Goal: Task Accomplishment & Management: Use online tool/utility

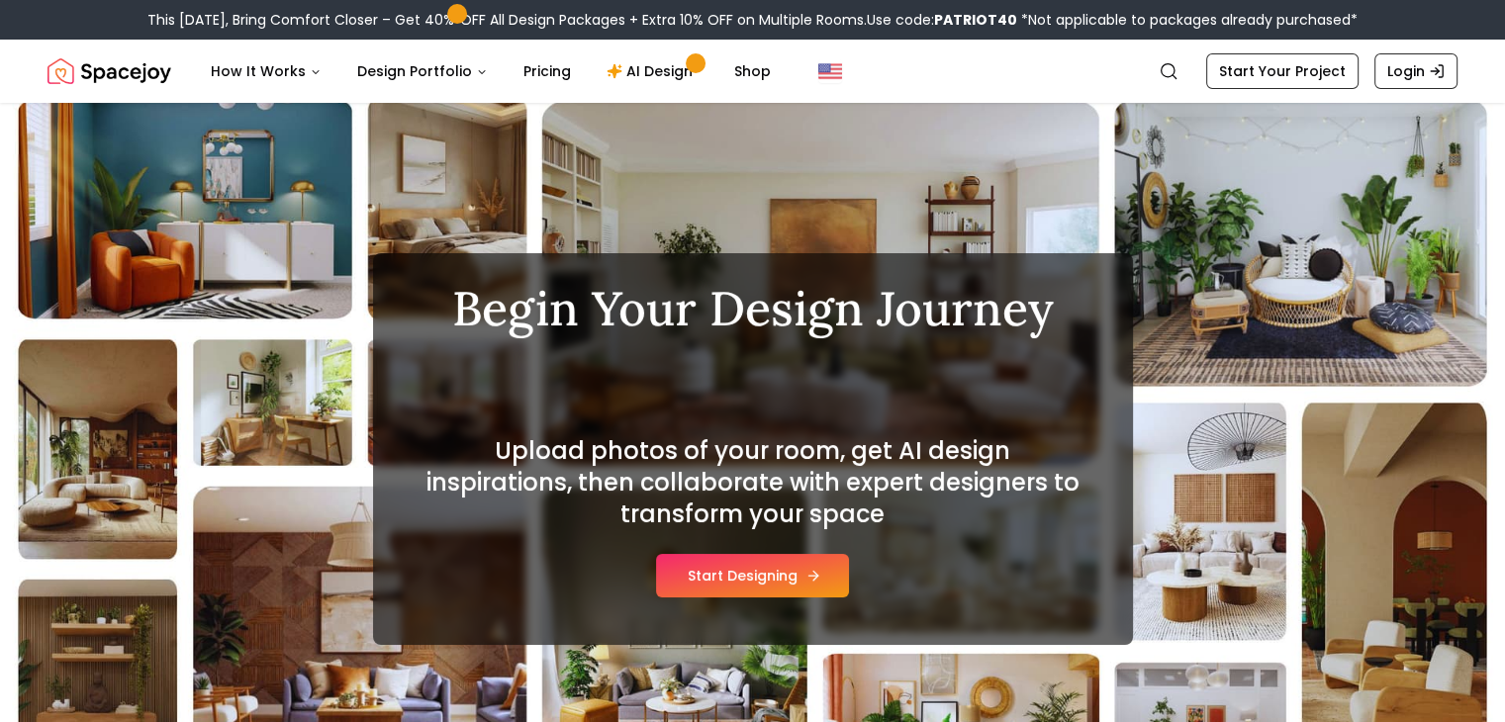
click at [762, 568] on button "Start Designing" at bounding box center [752, 576] width 193 height 44
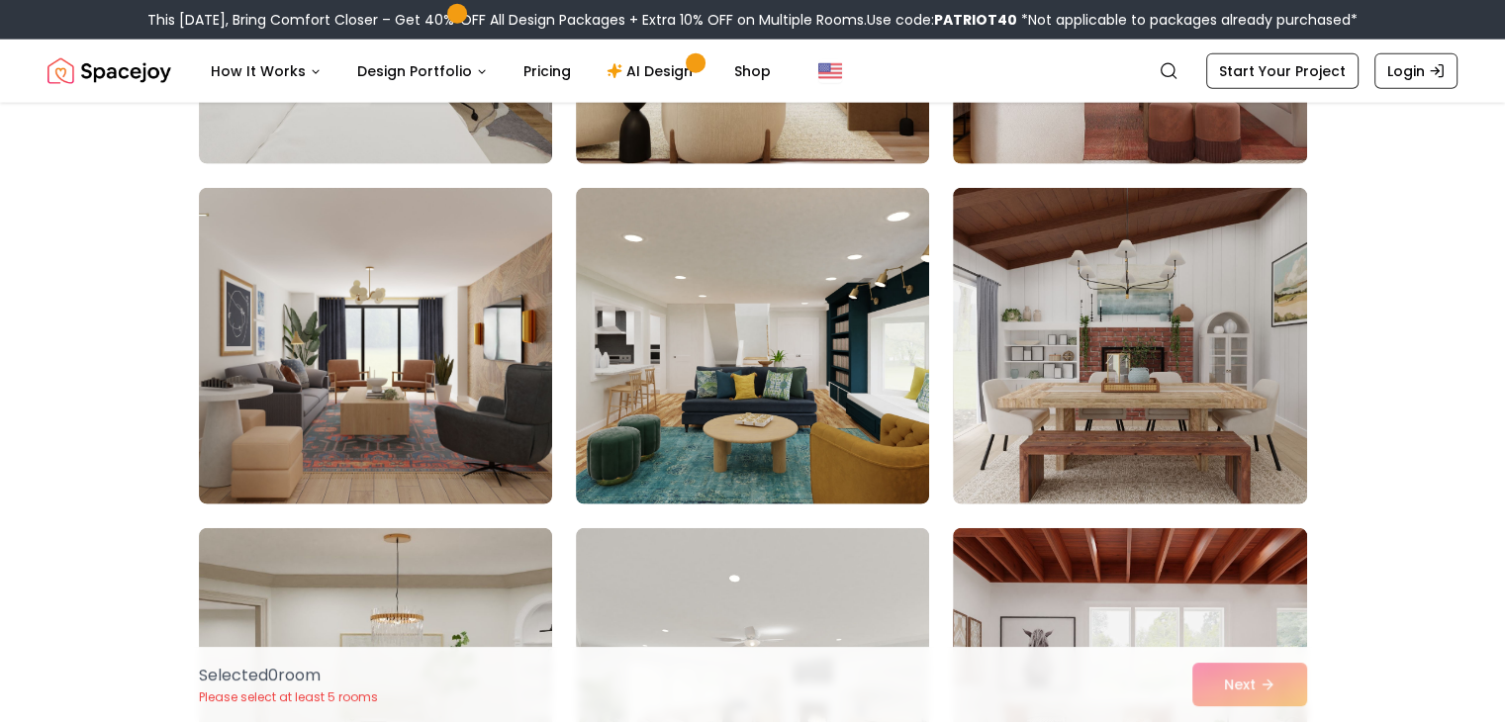
click at [762, 568] on img at bounding box center [752, 686] width 353 height 317
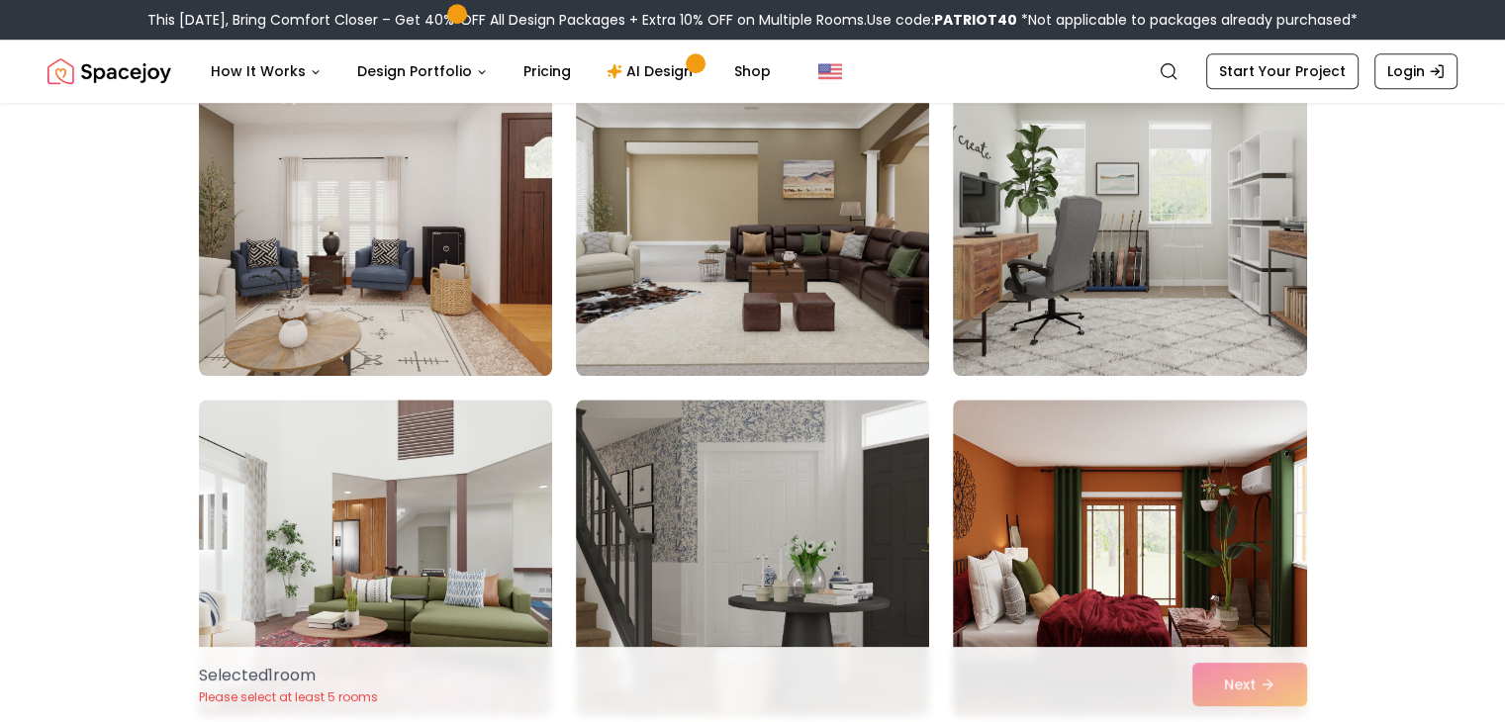
scroll to position [1570, 0]
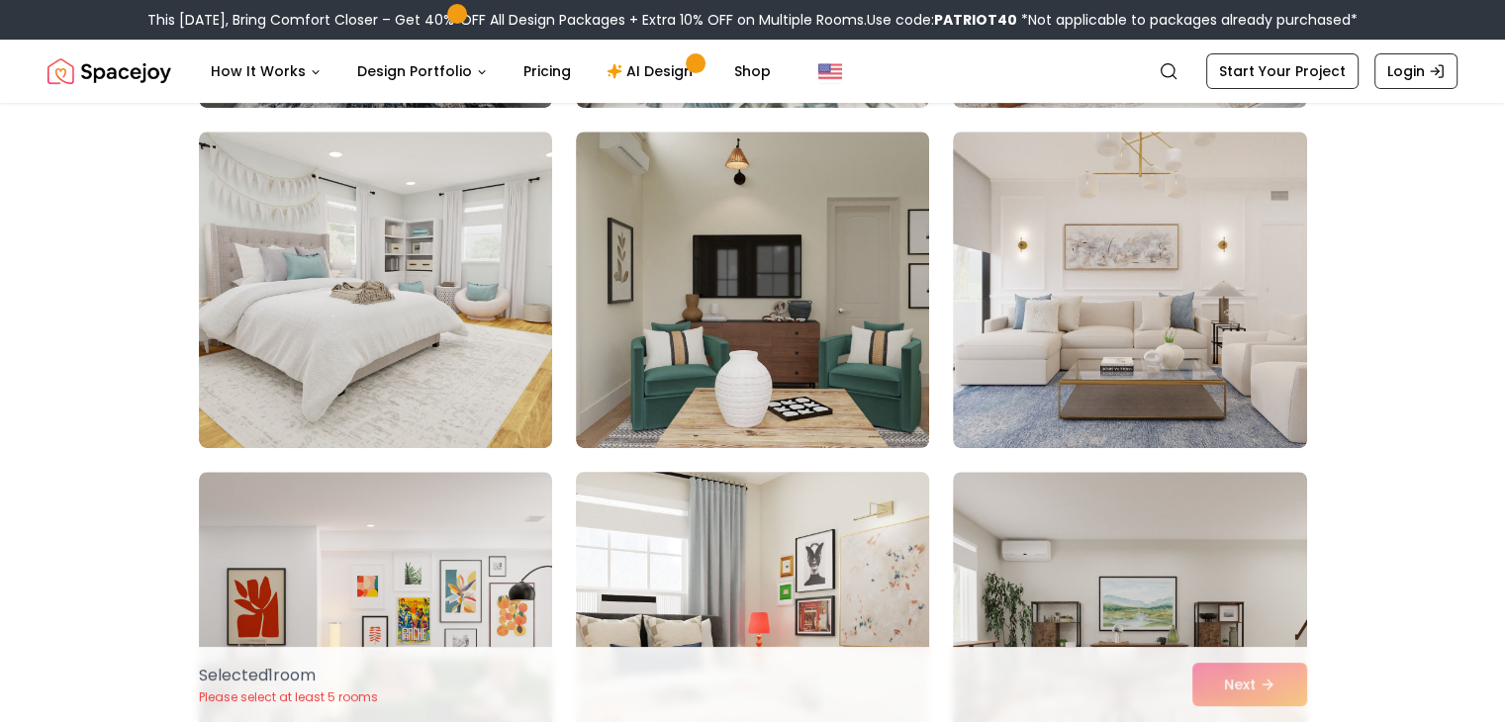
scroll to position [693, 0]
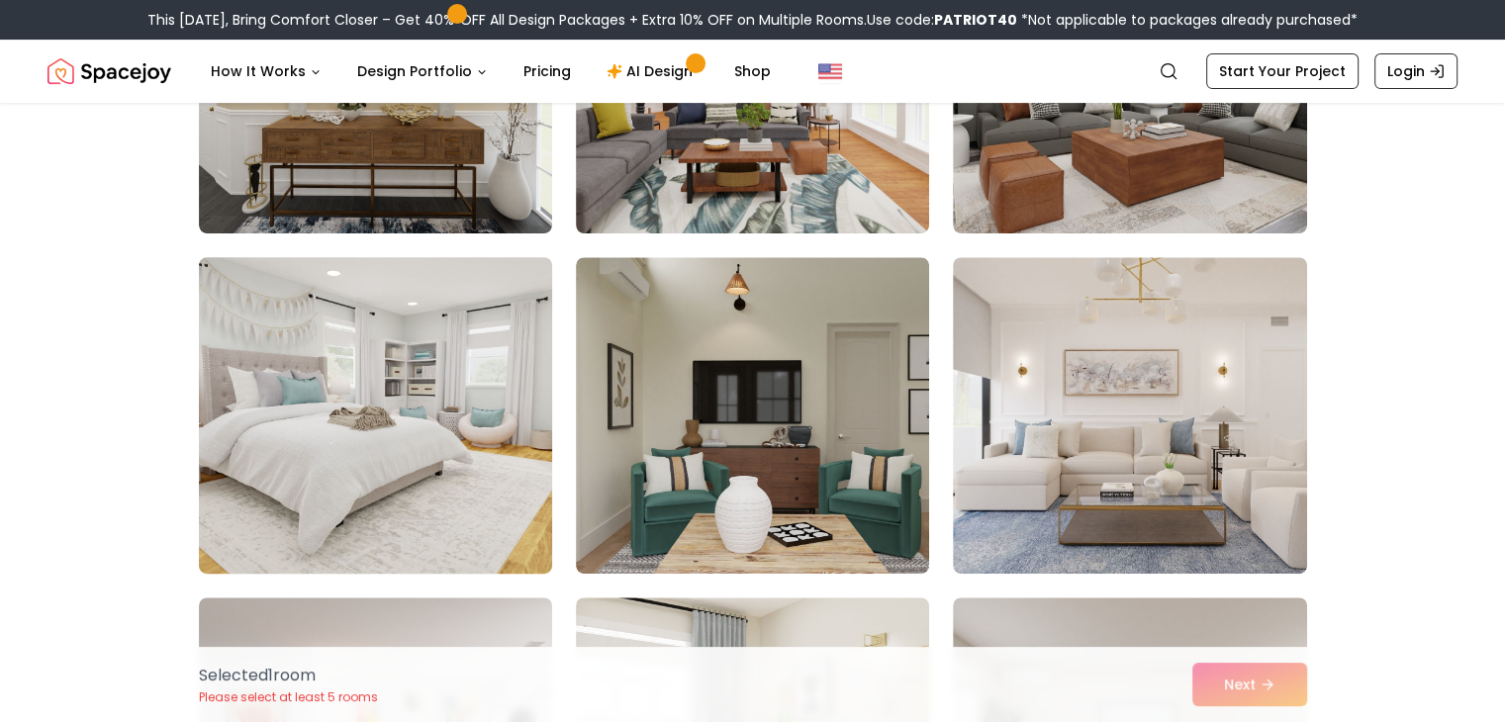
click at [403, 321] on img at bounding box center [375, 415] width 371 height 333
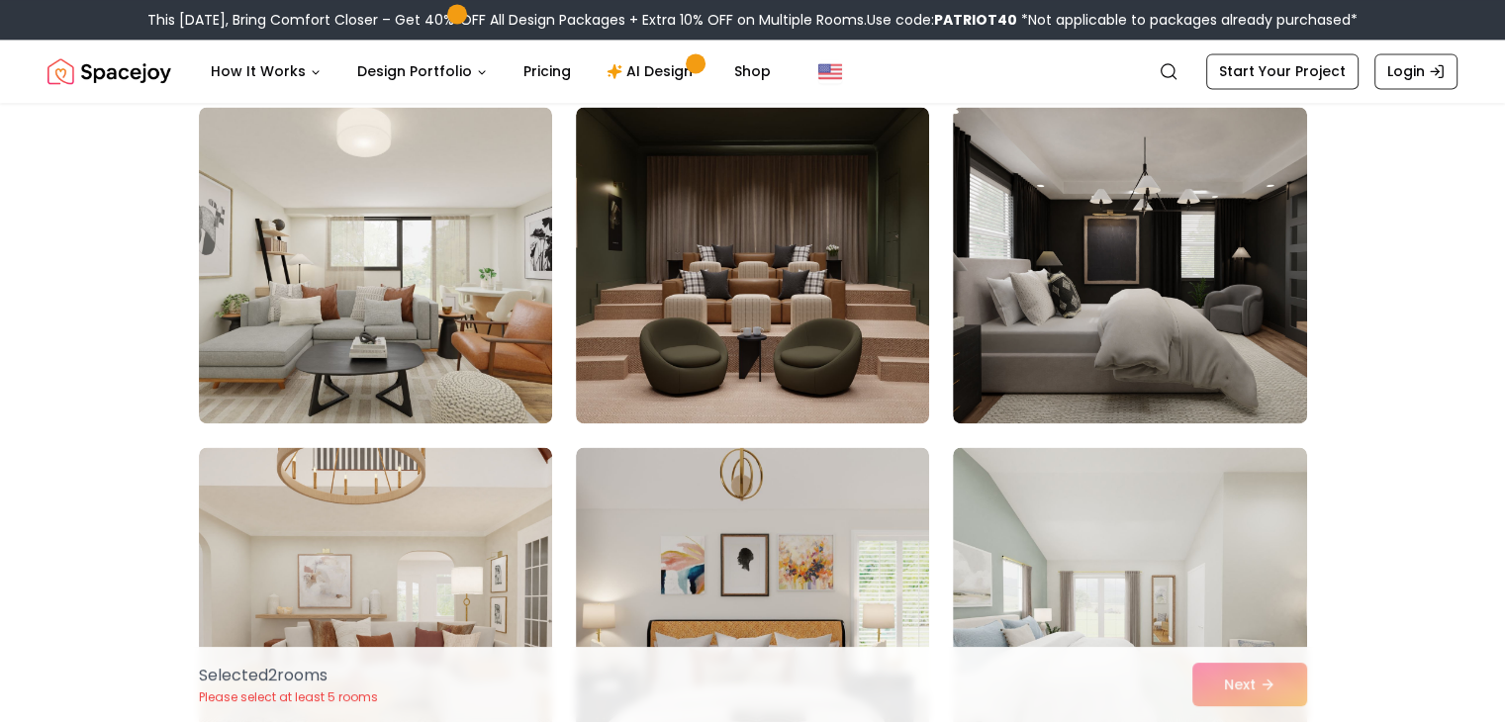
scroll to position [10388, 0]
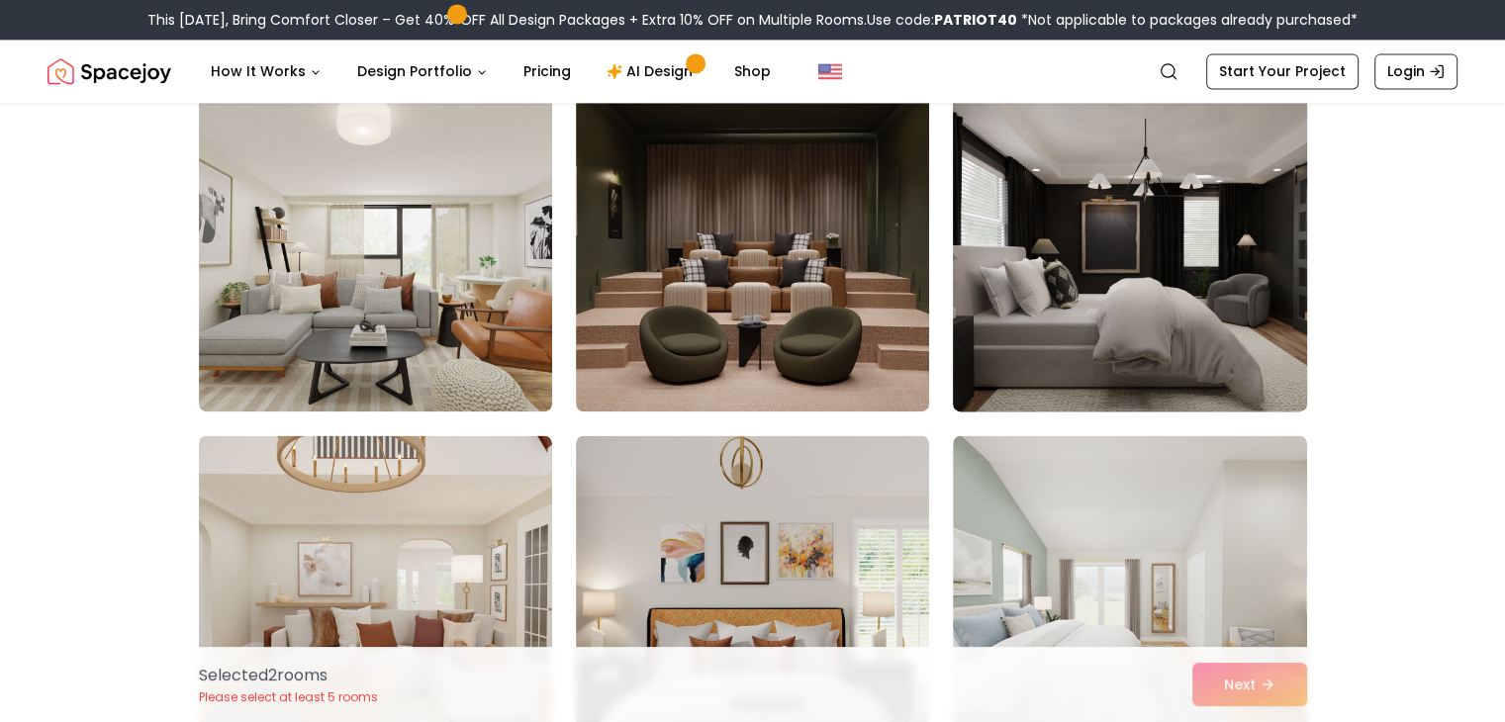
click at [1171, 260] on img at bounding box center [1129, 253] width 371 height 333
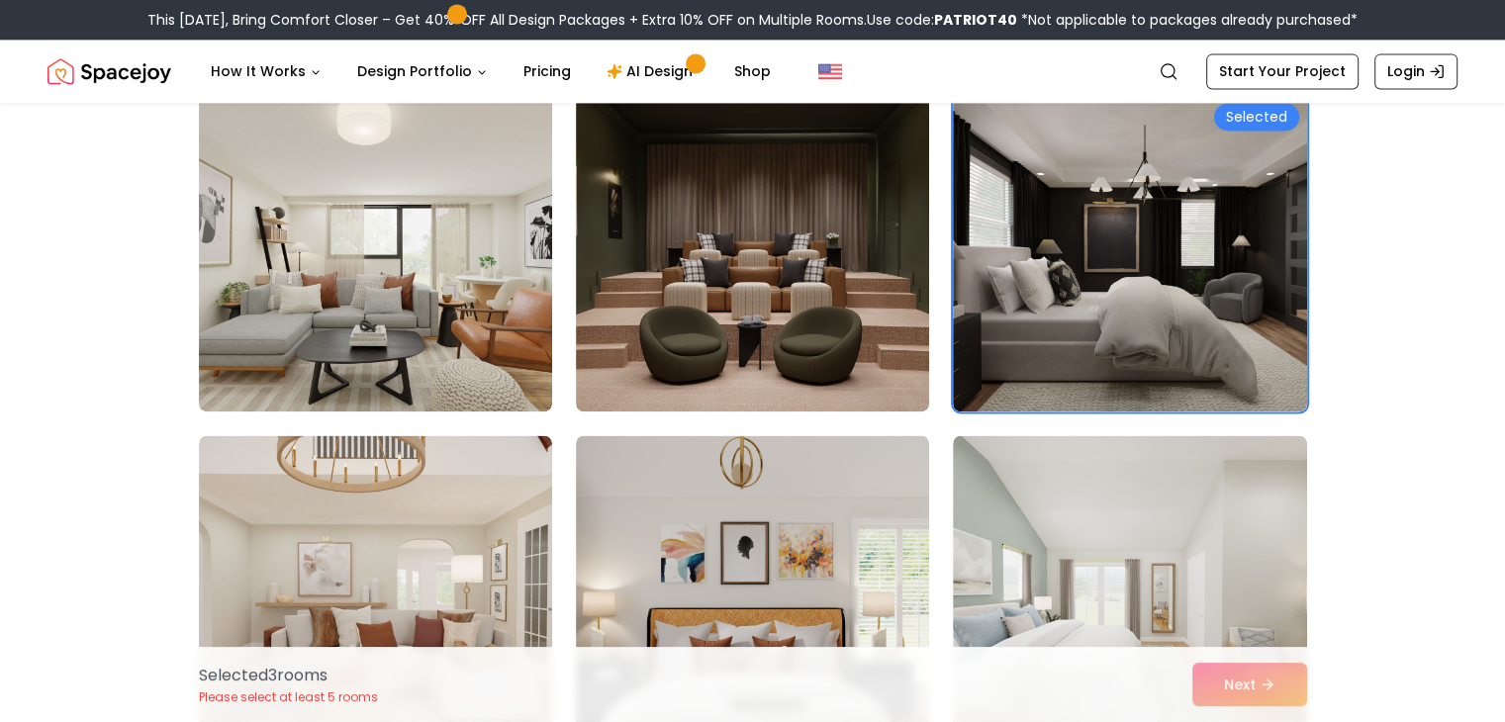
click at [1268, 687] on div "Selected 3 room s Please select at least 5 rooms Next" at bounding box center [753, 684] width 1140 height 75
click at [1267, 687] on div "Selected 3 room s Please select at least 5 rooms Next" at bounding box center [753, 684] width 1140 height 75
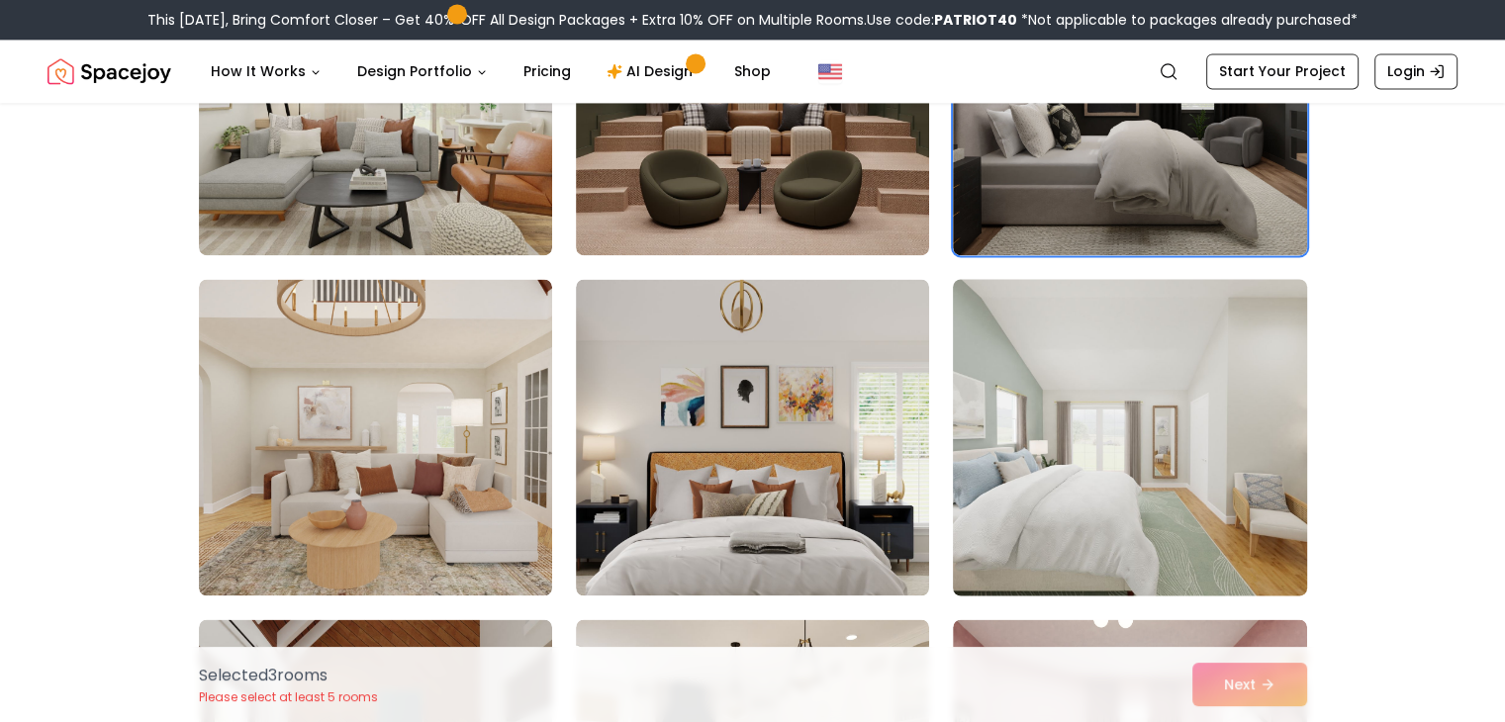
scroll to position [10545, 0]
click at [1069, 436] on img at bounding box center [1129, 436] width 371 height 333
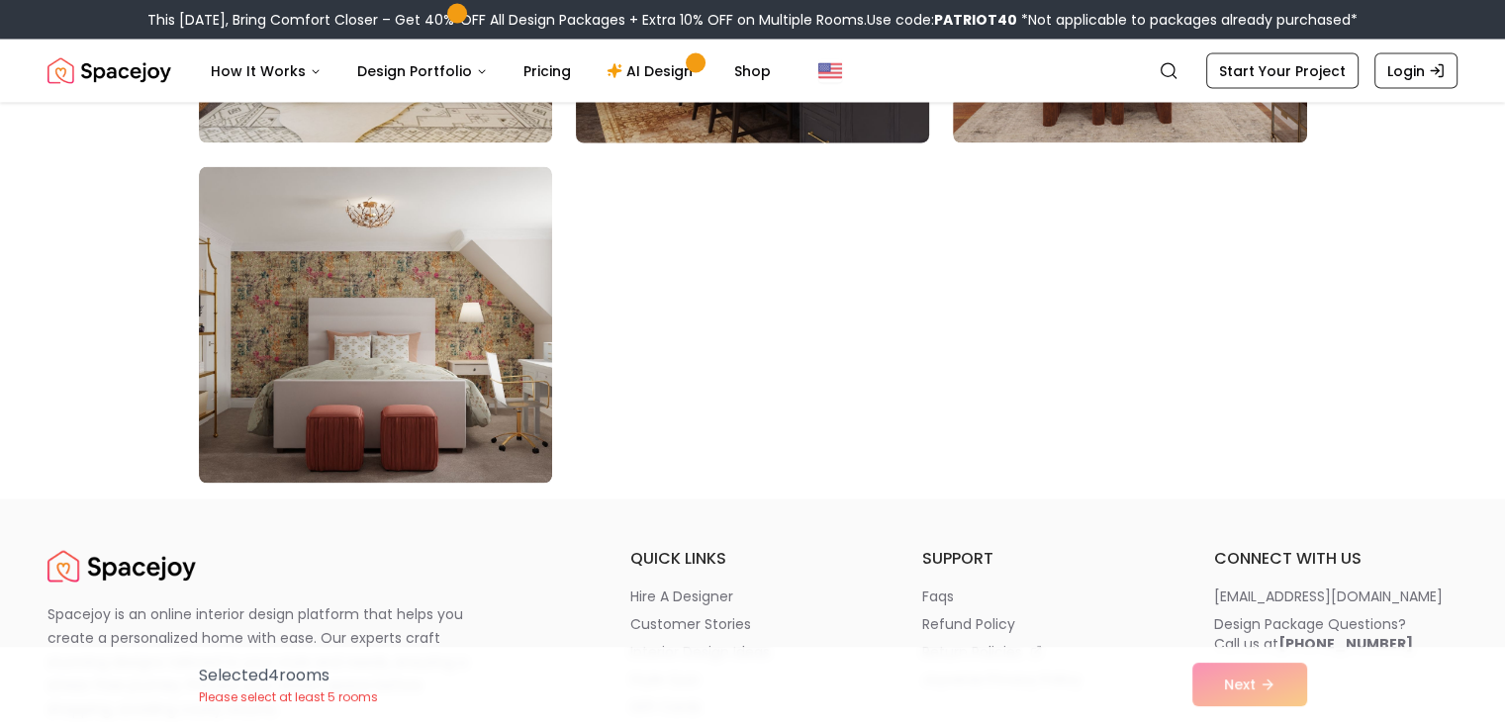
scroll to position [11338, 0]
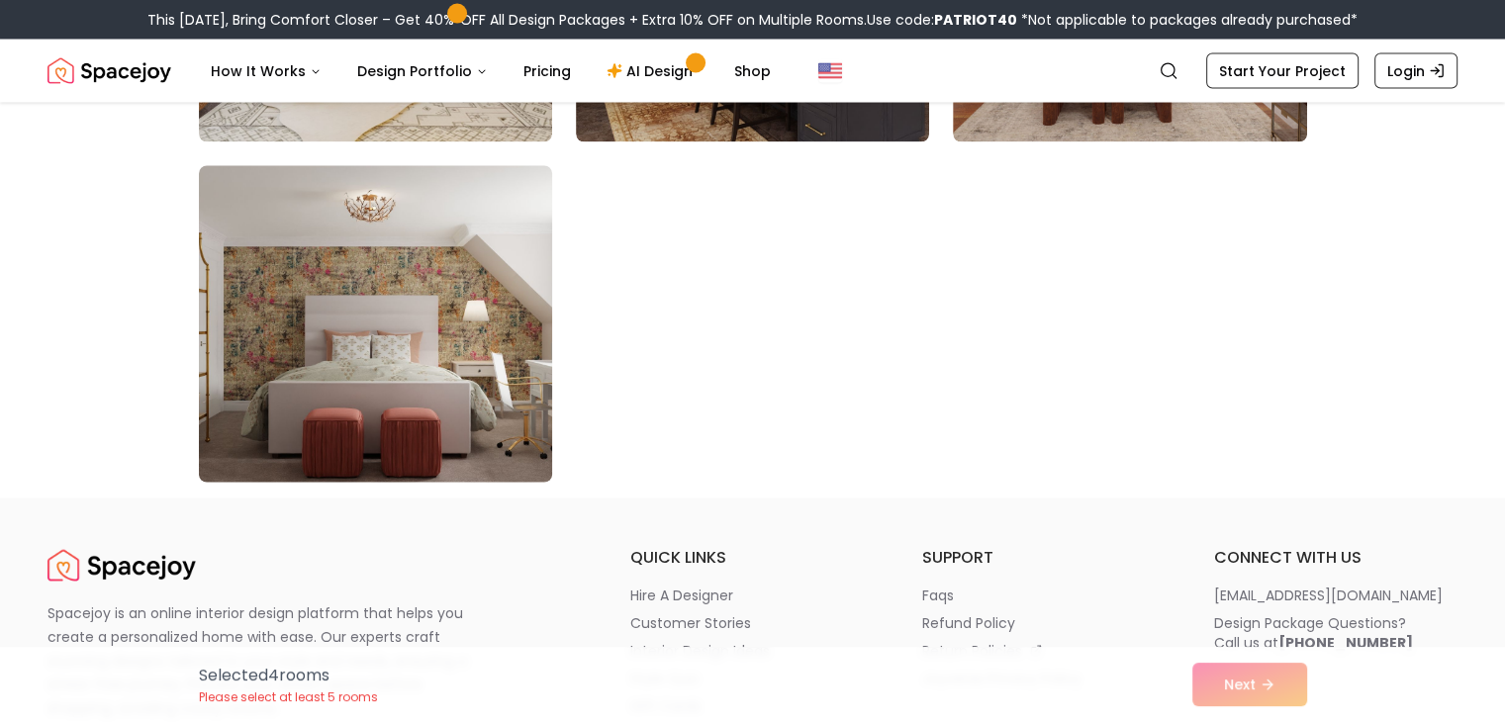
click at [456, 367] on img at bounding box center [375, 324] width 371 height 333
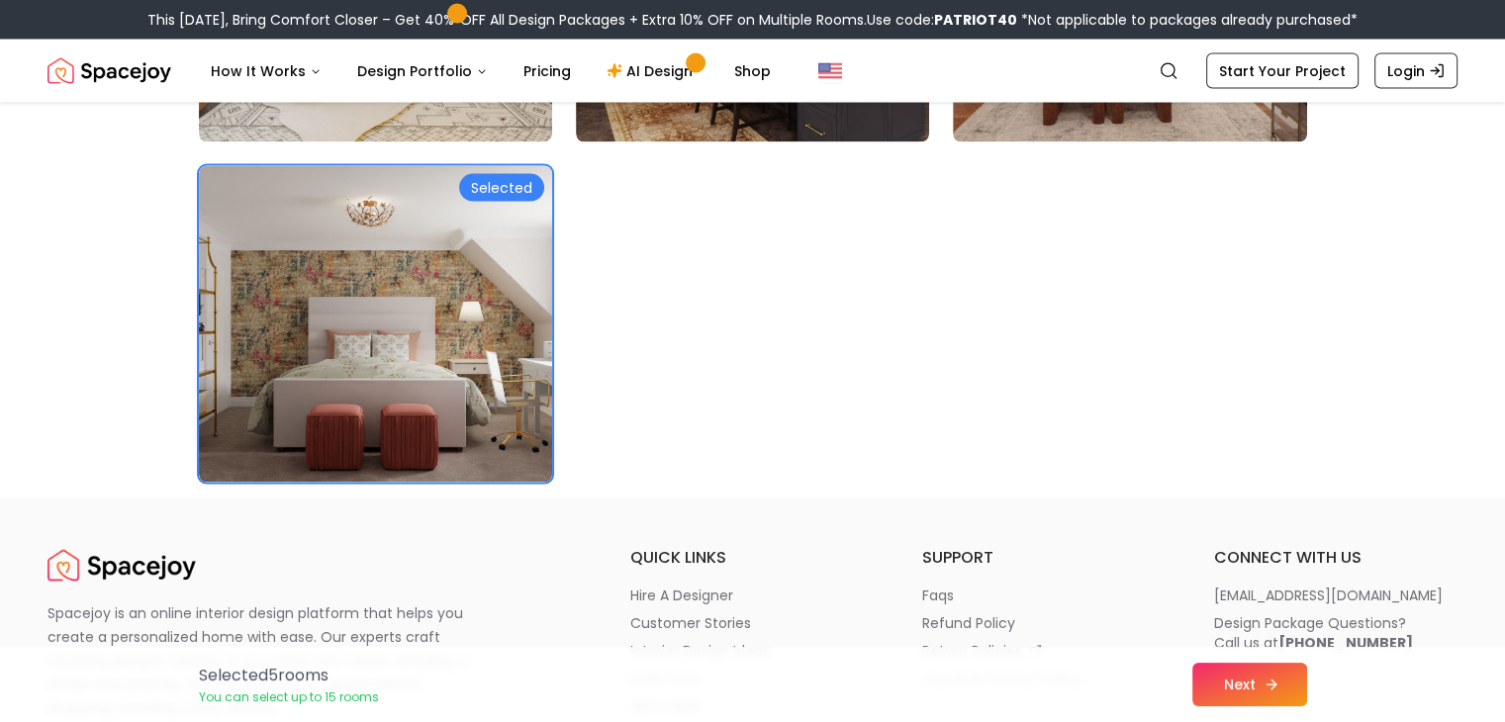
click at [1251, 691] on button "Next" at bounding box center [1250, 685] width 115 height 44
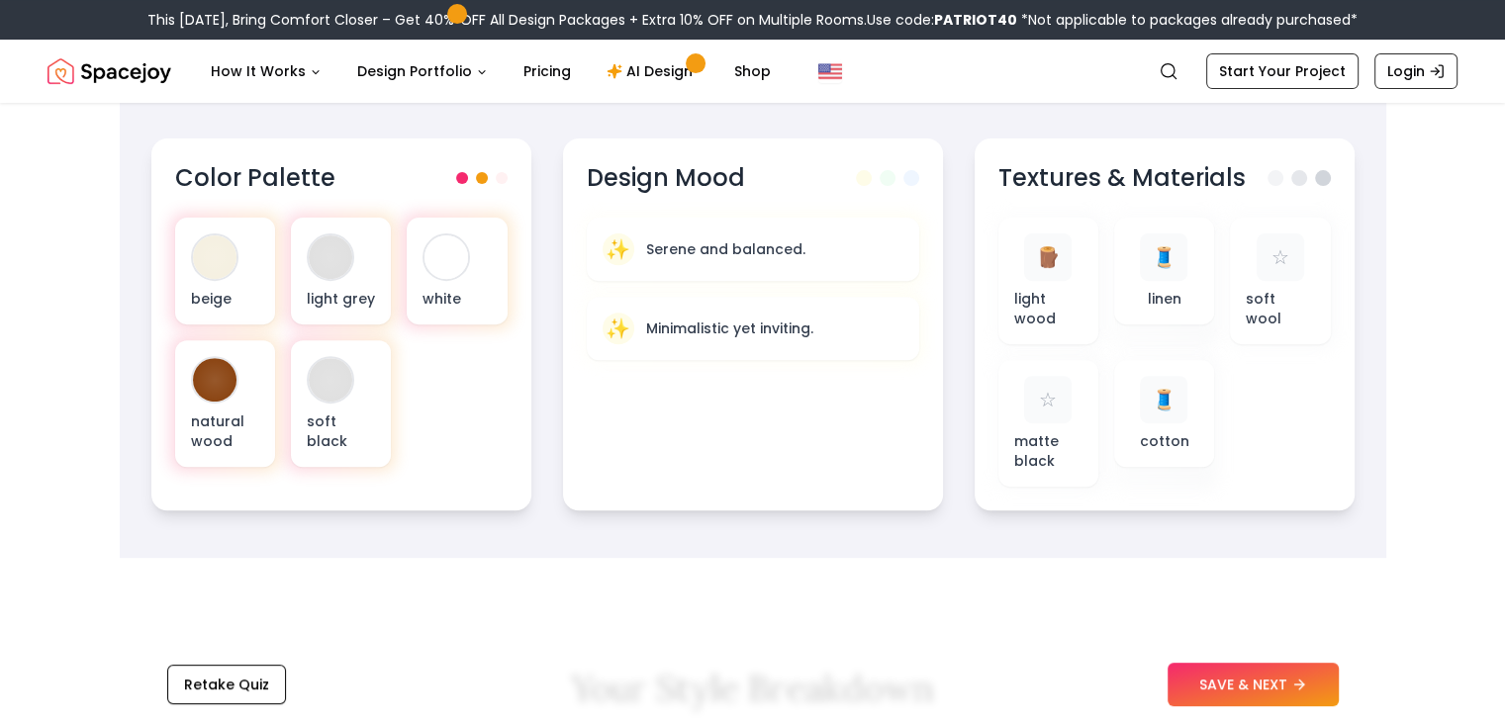
scroll to position [697, 0]
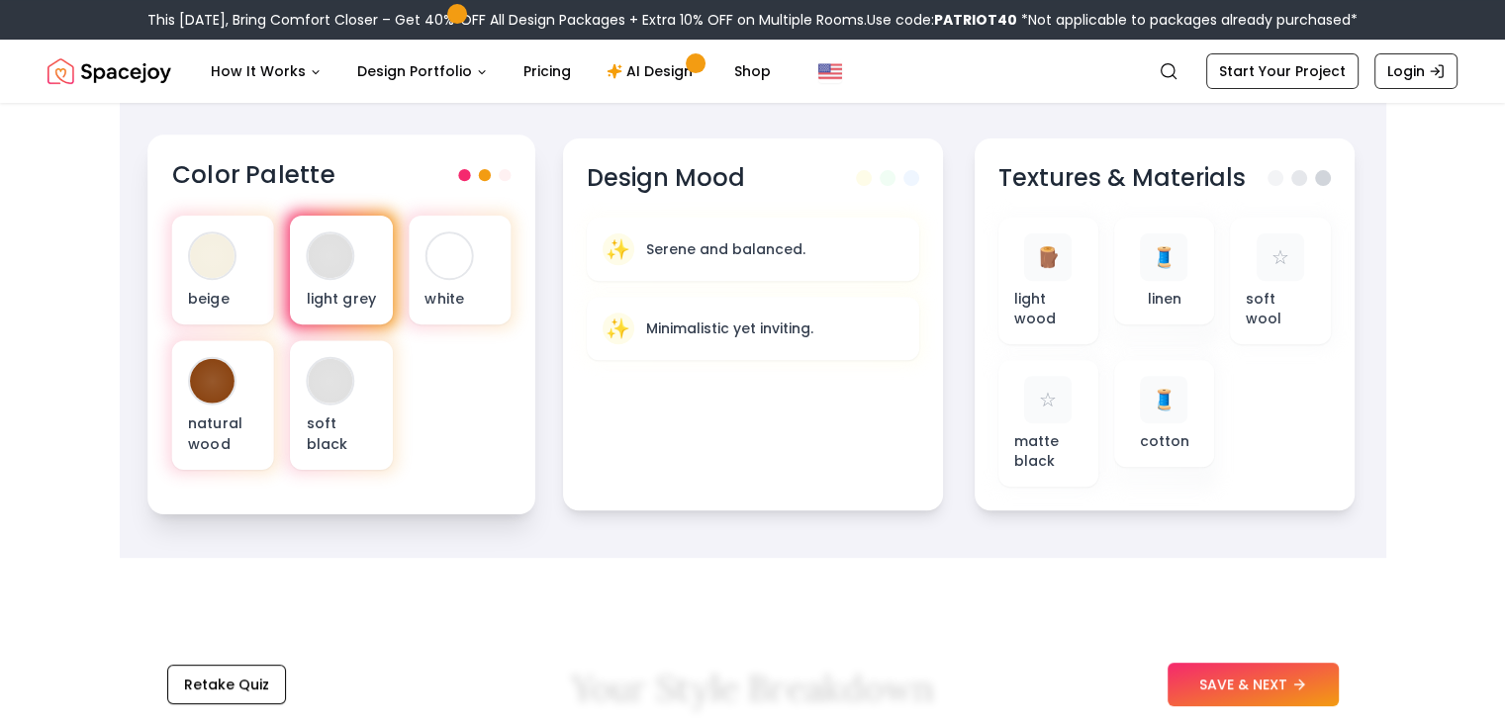
click at [287, 246] on div at bounding box center [341, 270] width 111 height 117
click at [374, 294] on p "light grey" at bounding box center [341, 298] width 70 height 20
click at [344, 278] on div "light grey" at bounding box center [341, 270] width 102 height 109
click at [328, 256] on div at bounding box center [330, 256] width 45 height 45
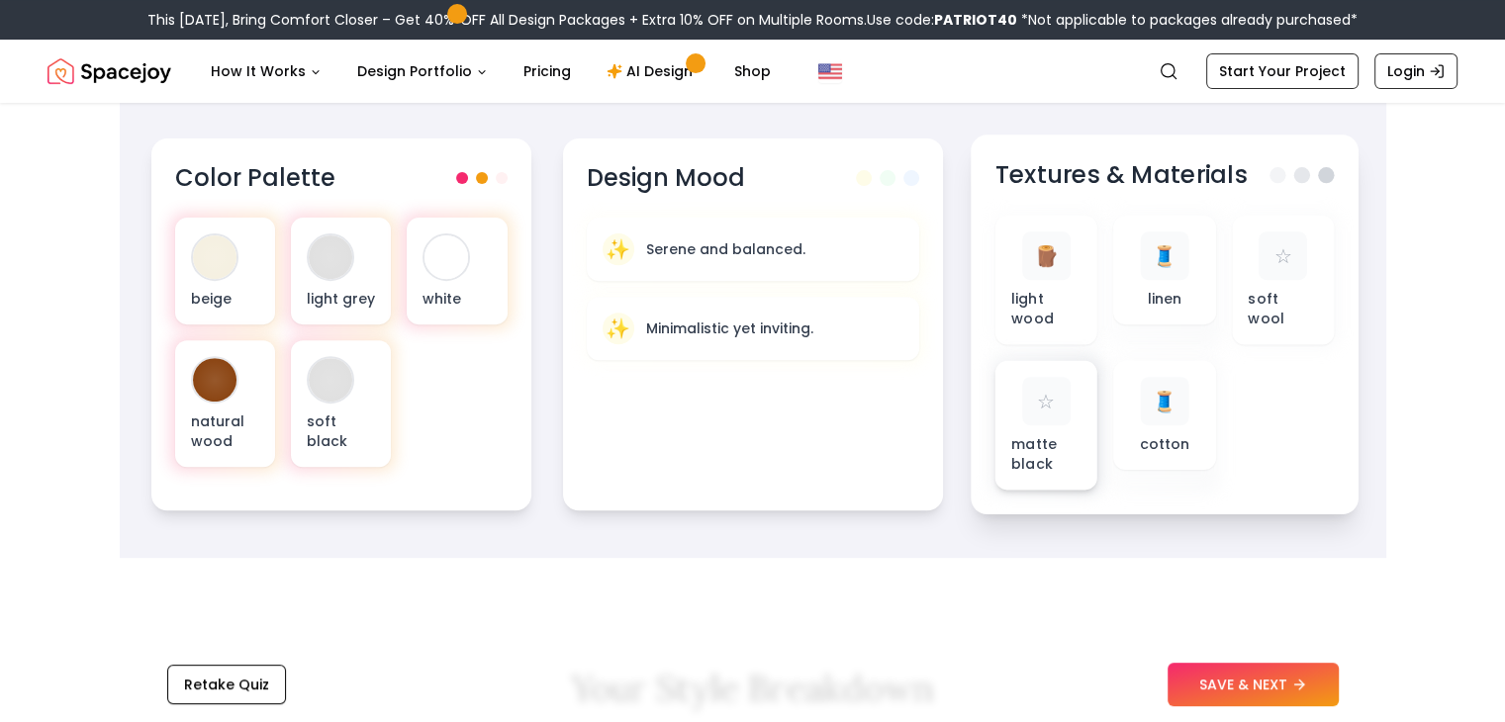
click at [1050, 421] on div "☆" at bounding box center [1045, 401] width 48 height 48
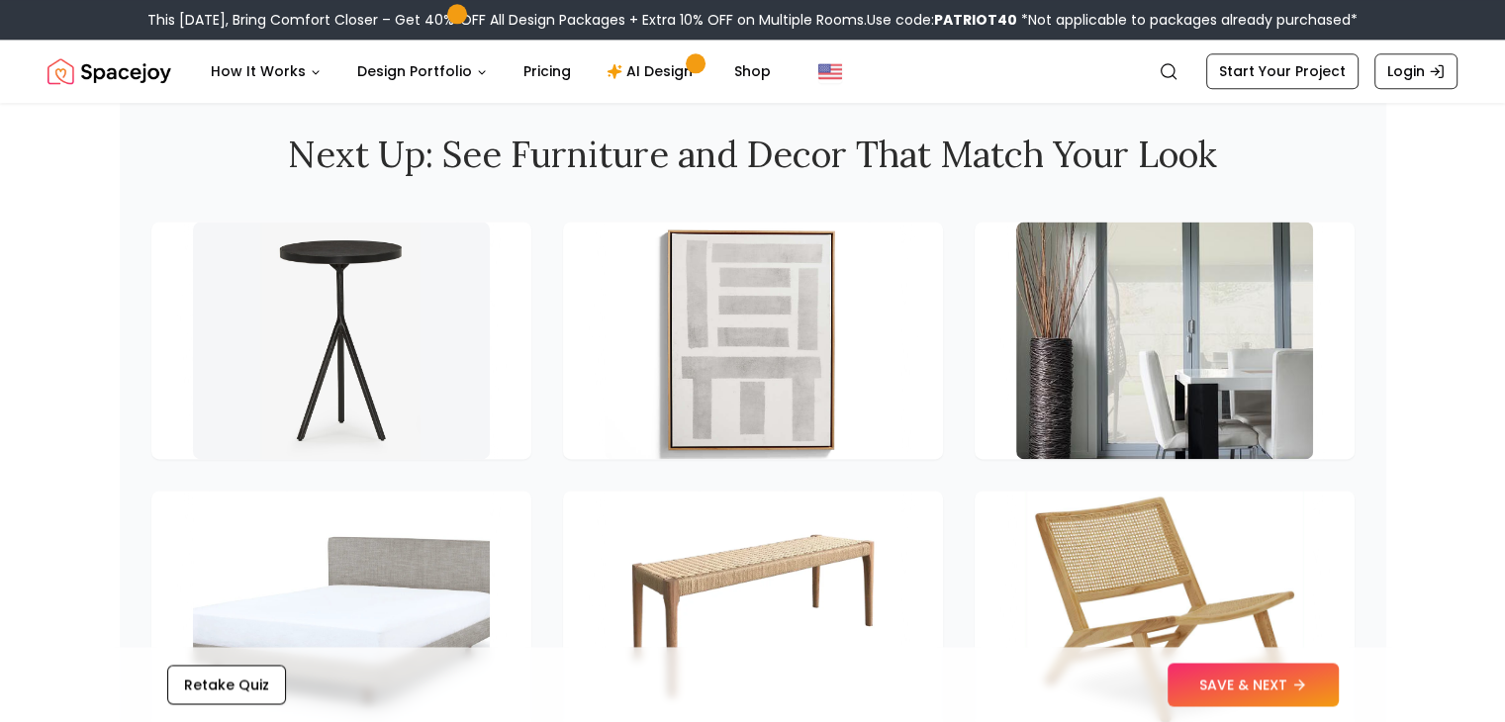
scroll to position [2716, 0]
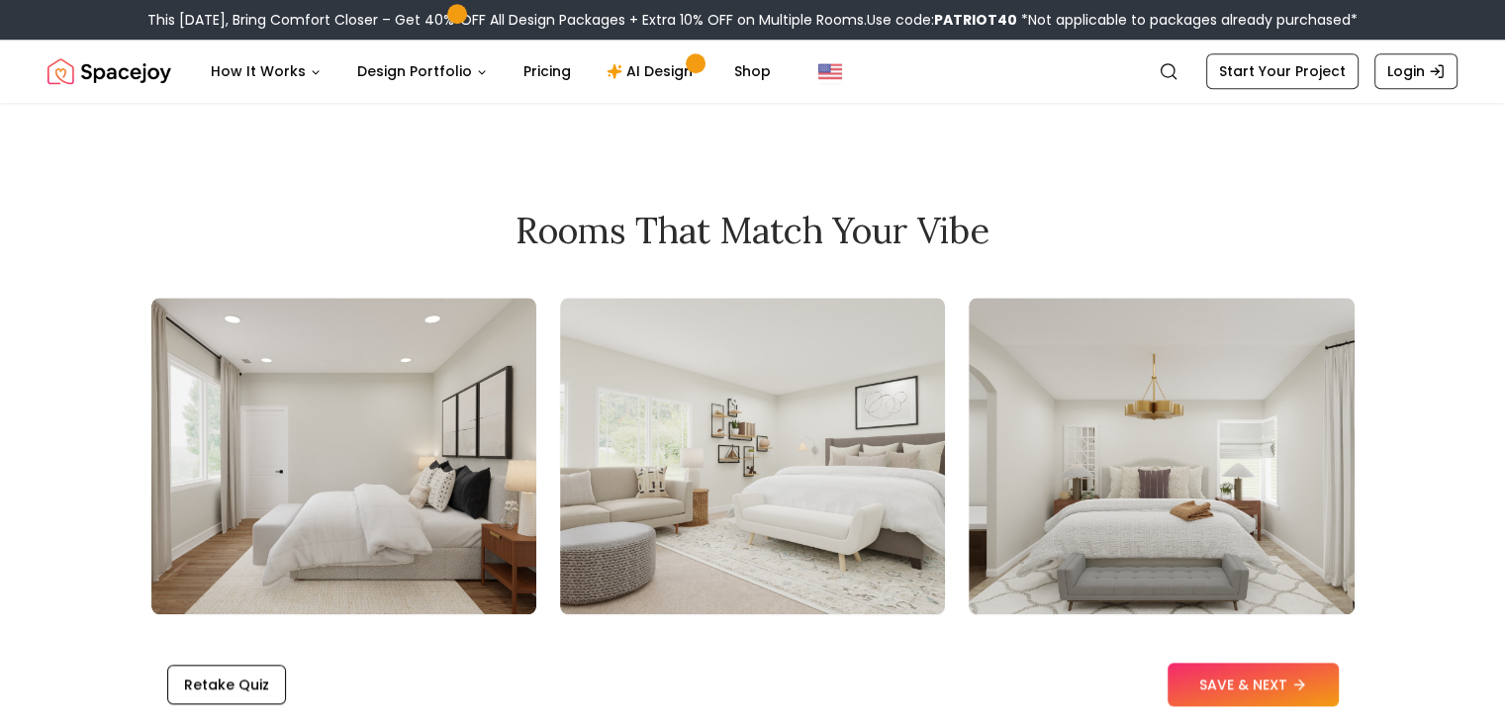
click at [1108, 385] on img at bounding box center [1161, 456] width 385 height 317
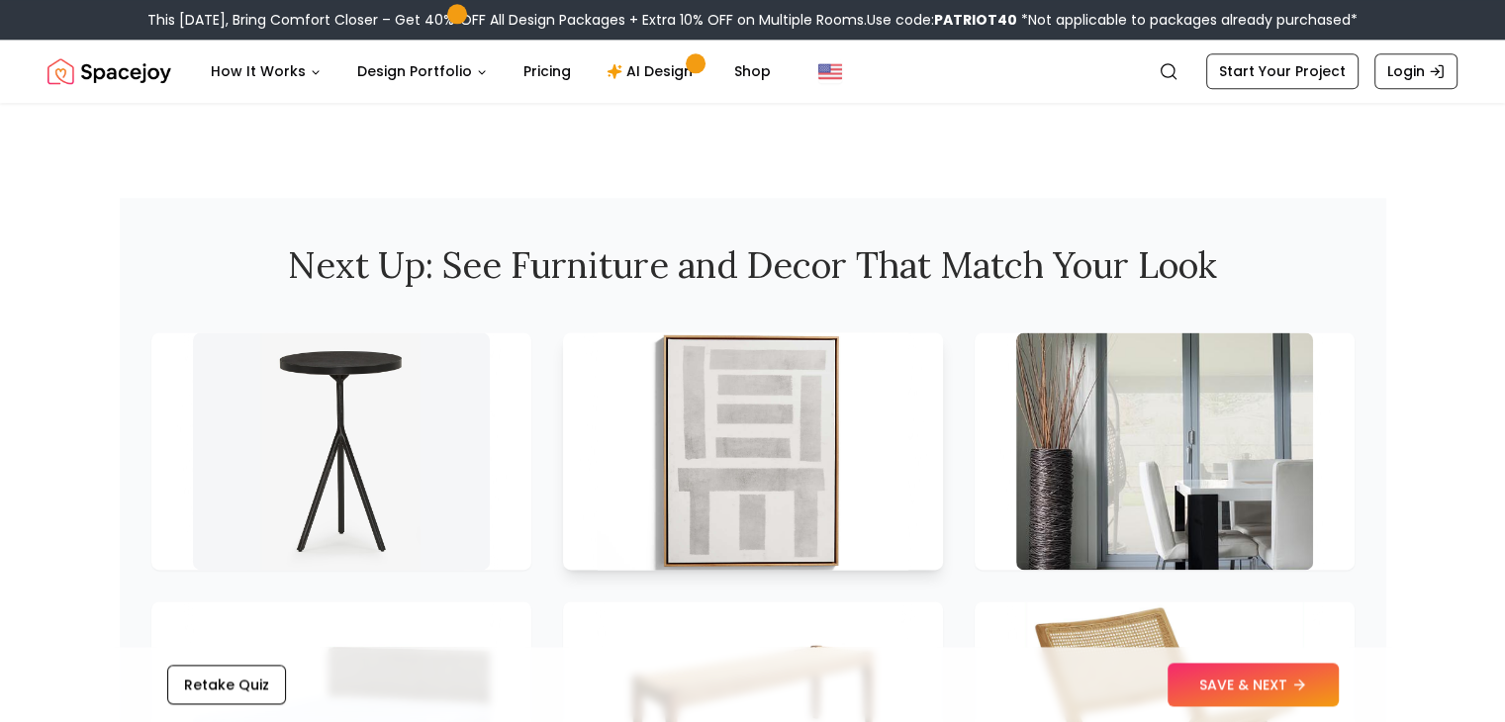
scroll to position [2612, 0]
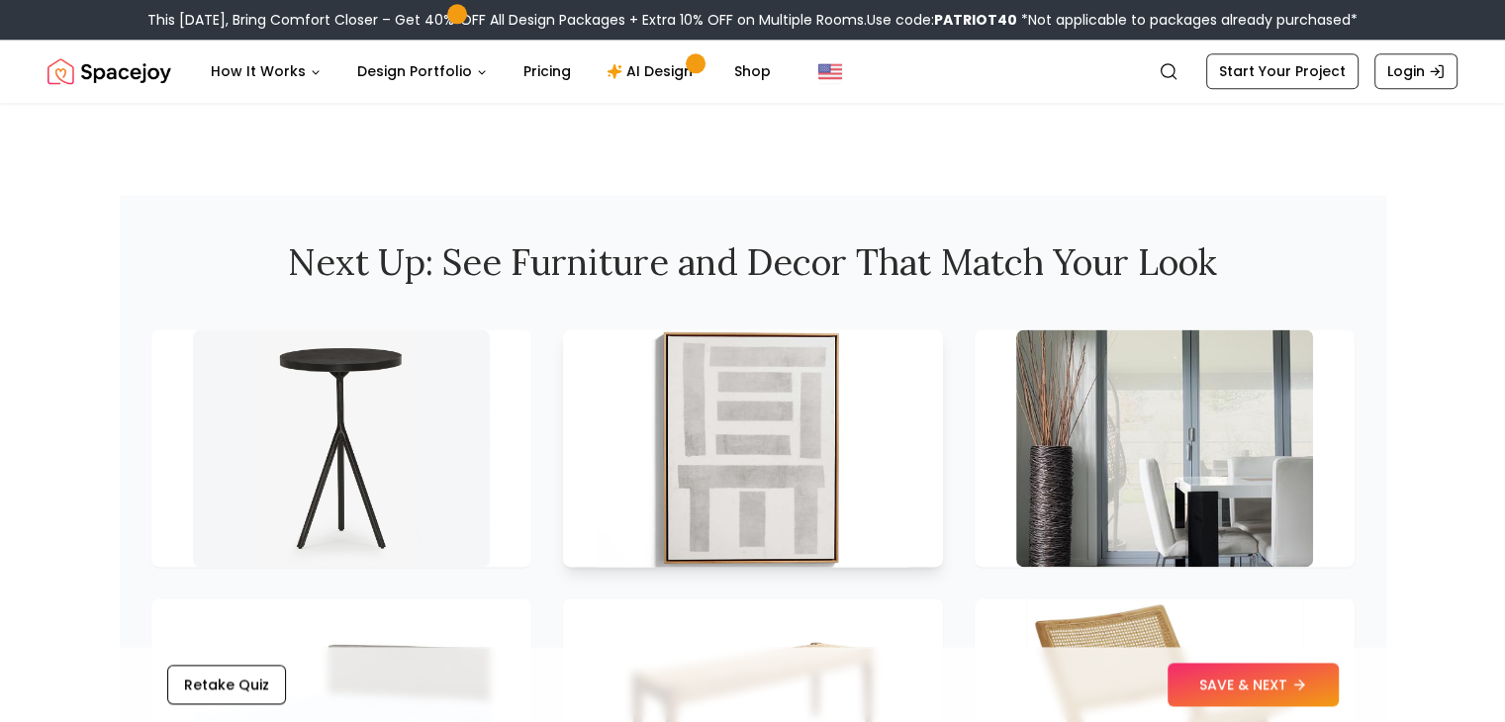
click at [858, 465] on img at bounding box center [753, 448] width 312 height 249
click at [754, 440] on img at bounding box center [753, 448] width 312 height 249
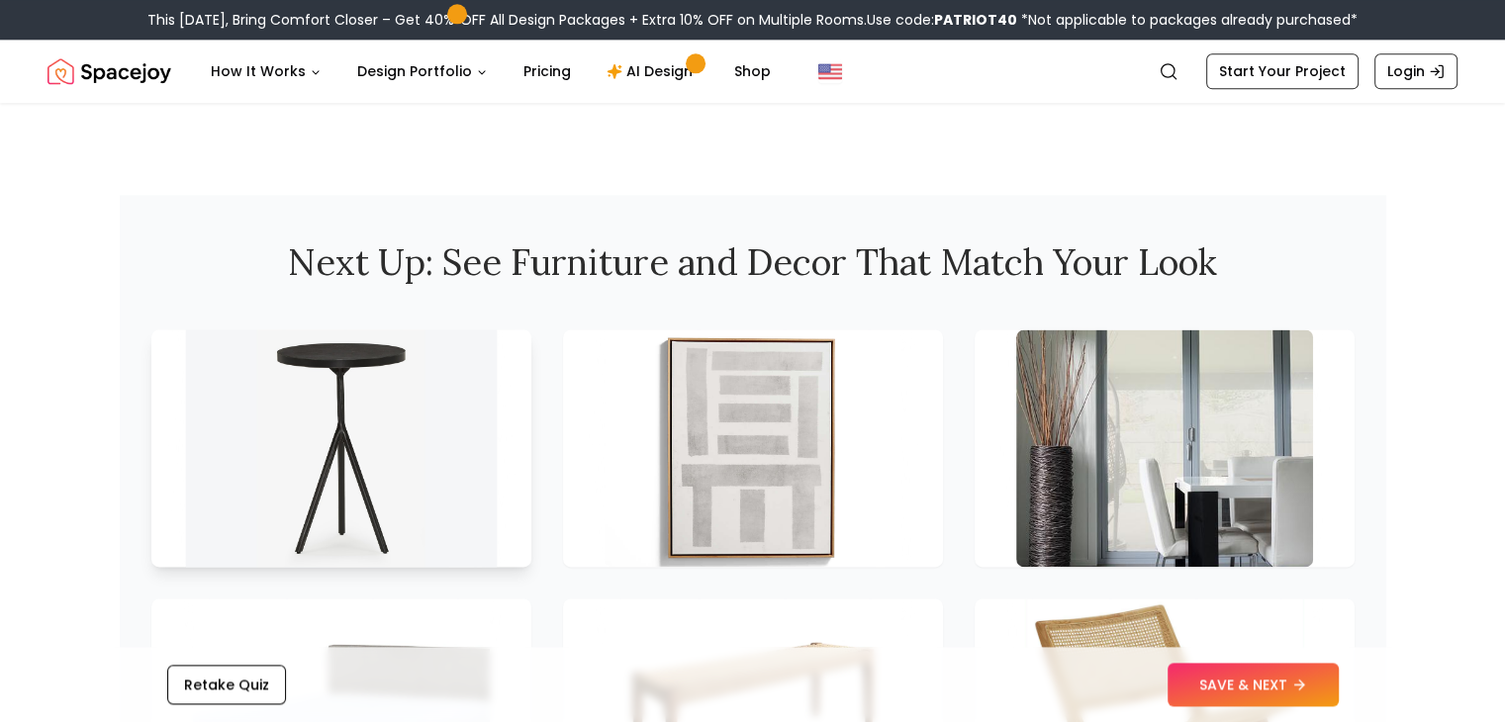
click at [384, 403] on img at bounding box center [341, 448] width 312 height 249
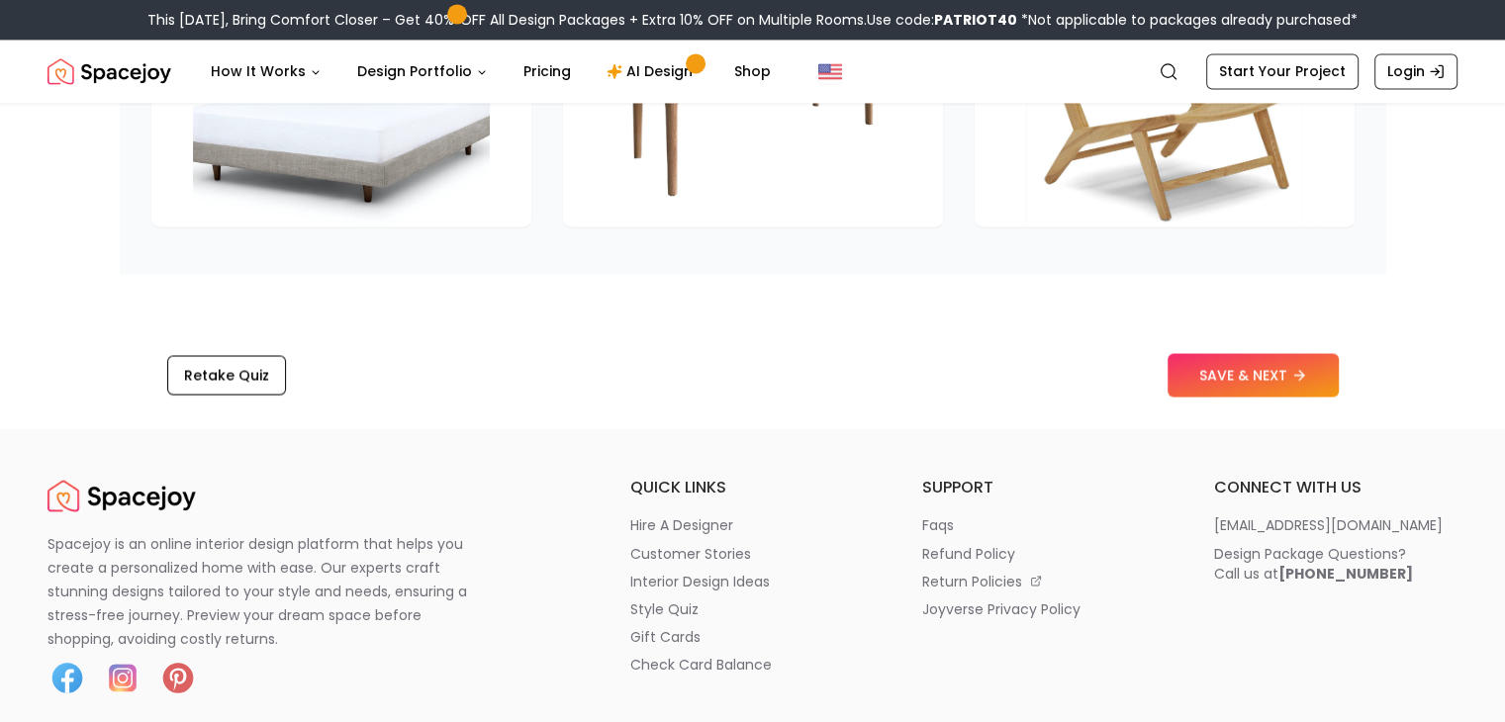
scroll to position [3234, 0]
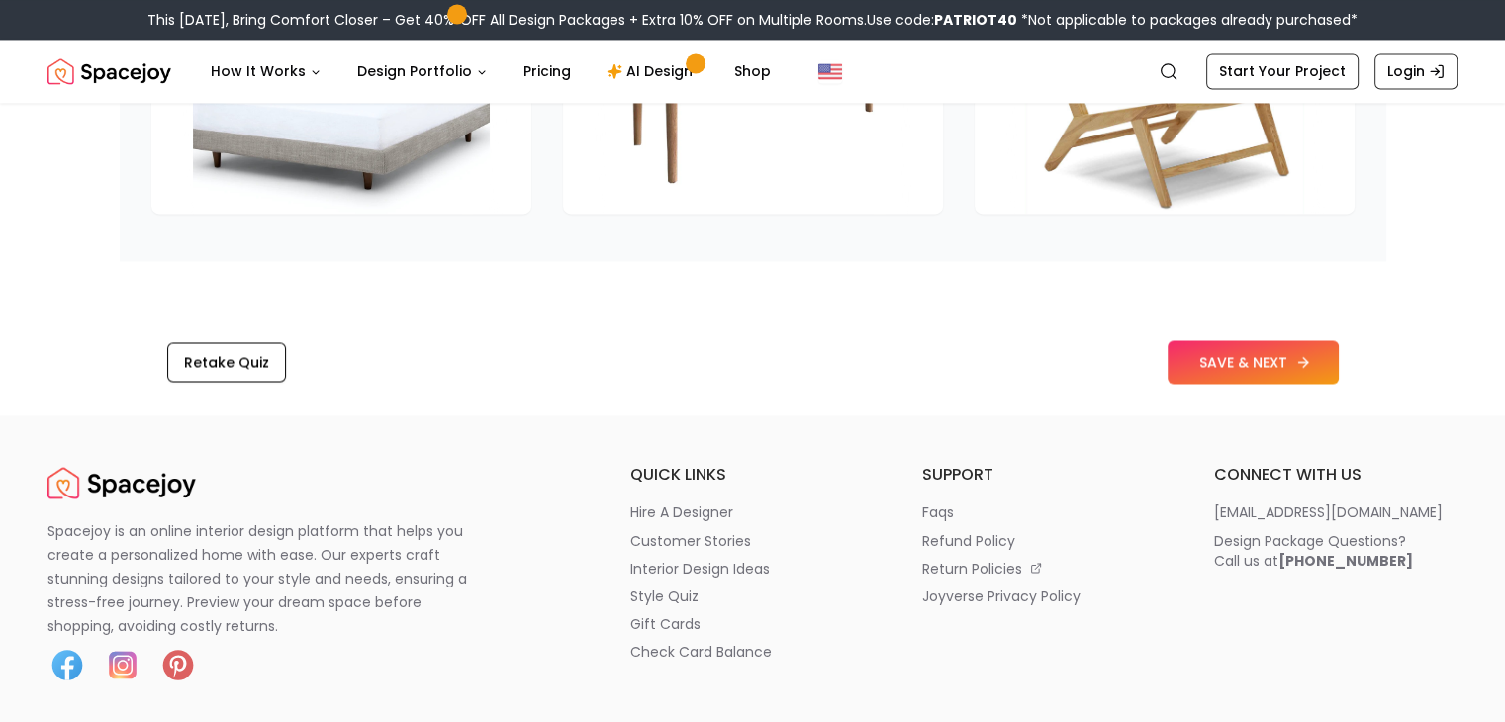
click at [1224, 361] on button "SAVE & NEXT" at bounding box center [1253, 362] width 171 height 44
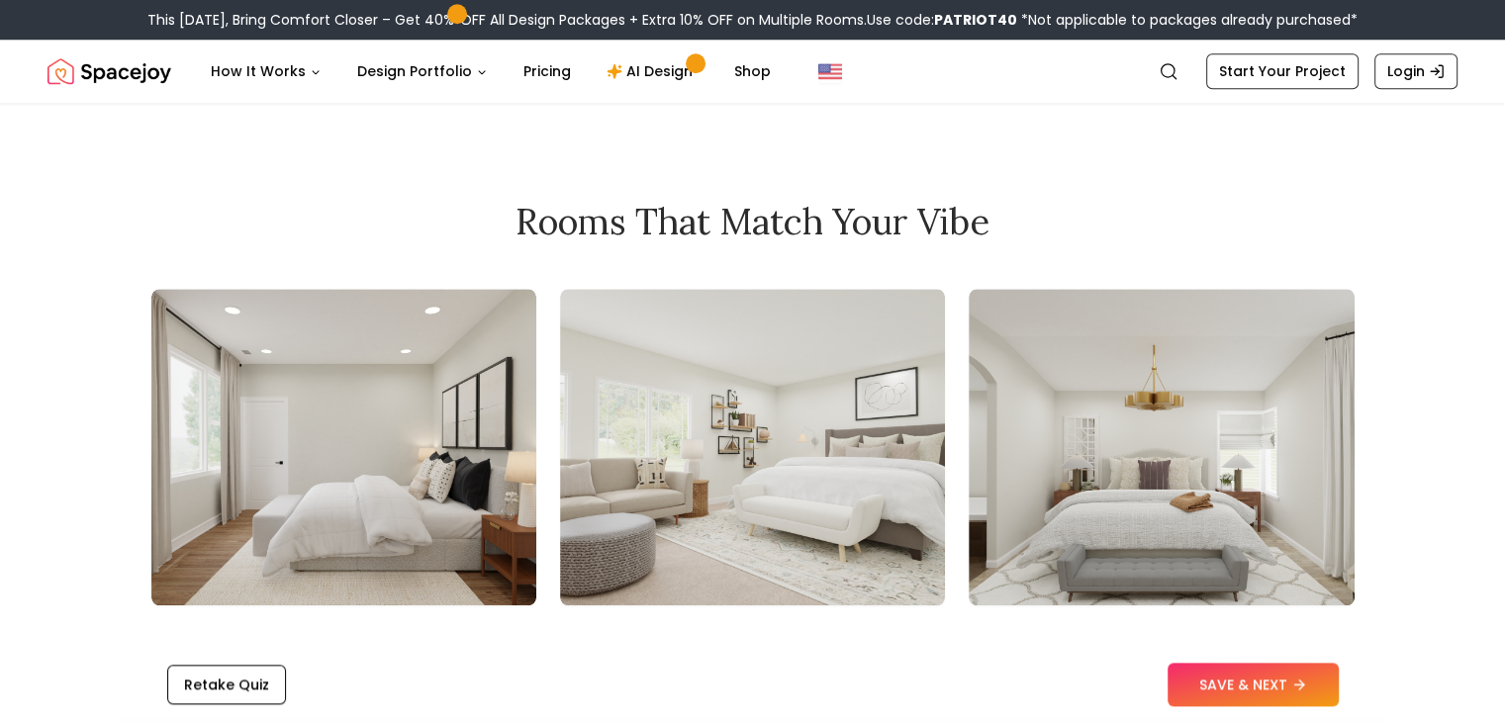
scroll to position [2090, 0]
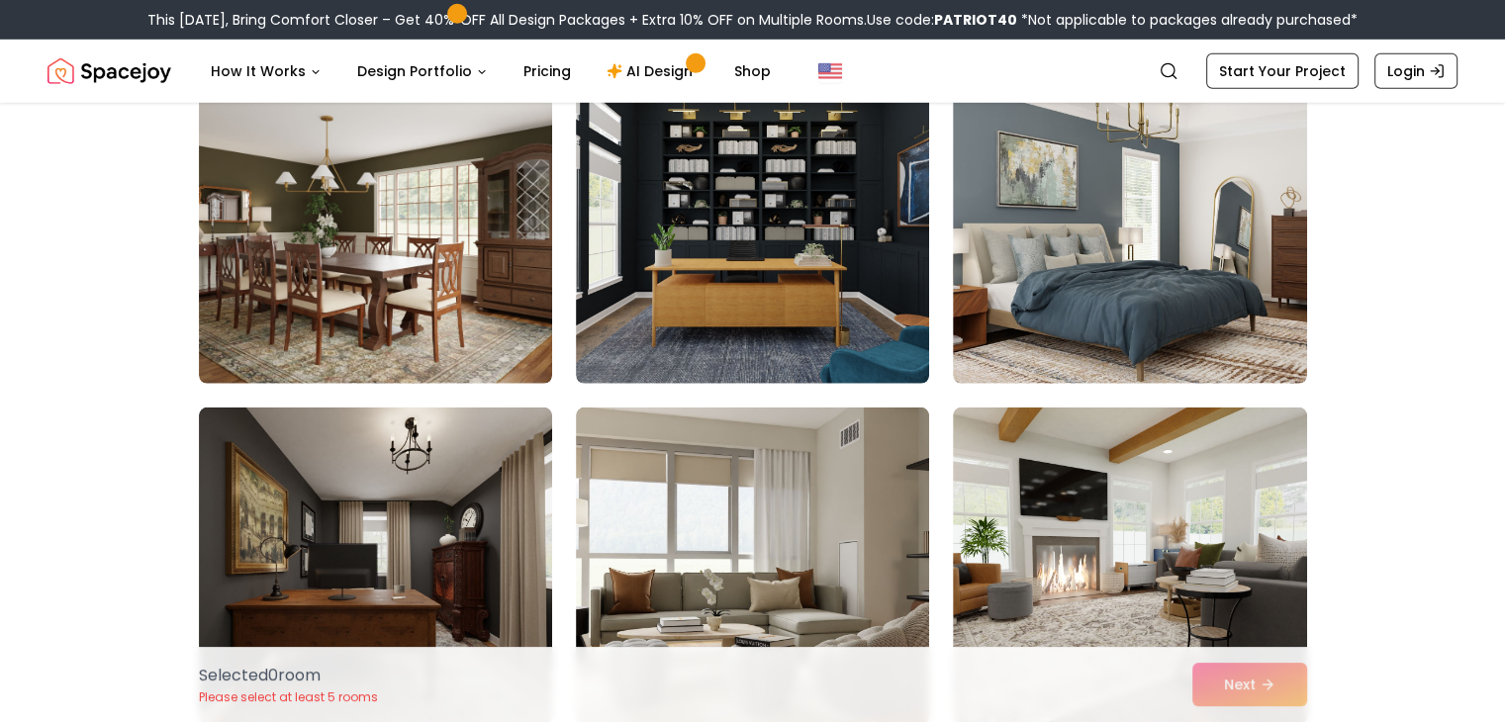
scroll to position [6017, 0]
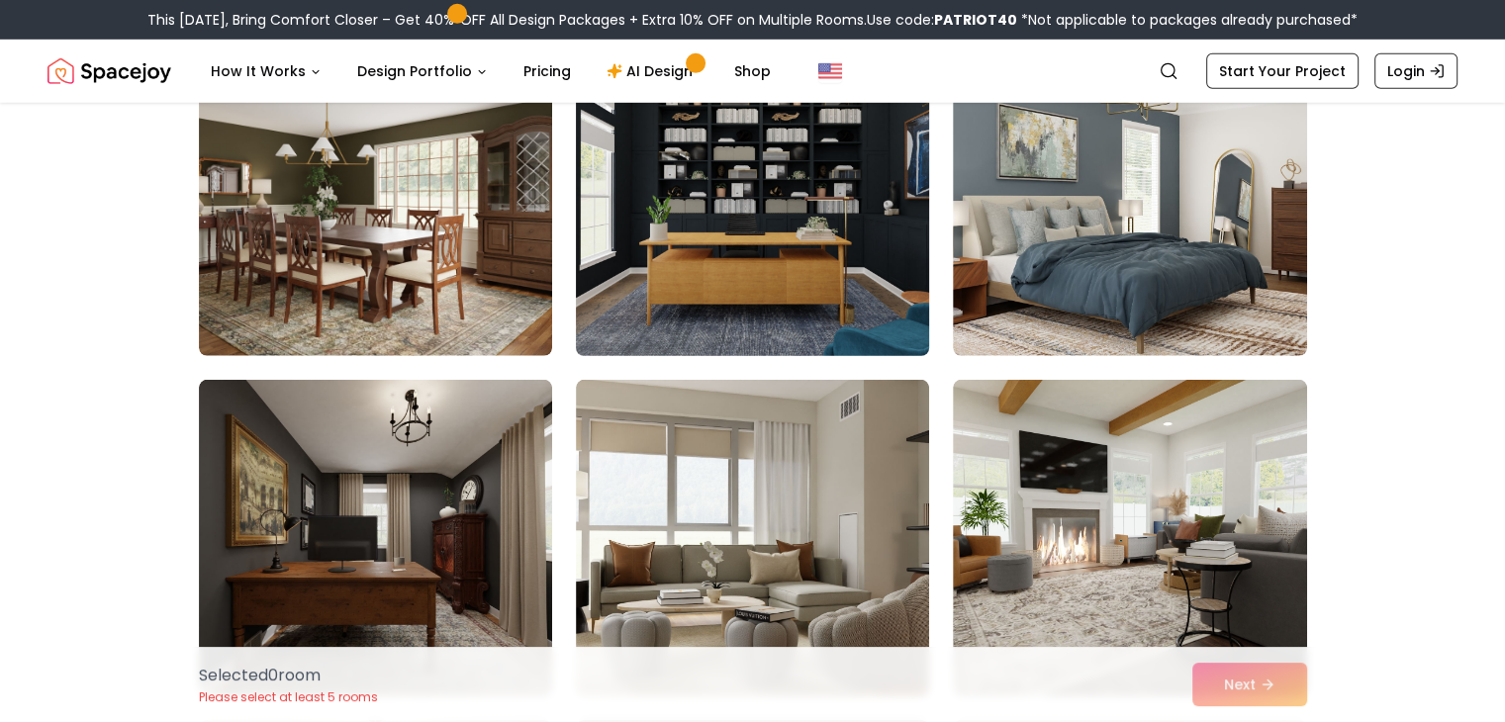
click at [720, 222] on img at bounding box center [752, 198] width 371 height 333
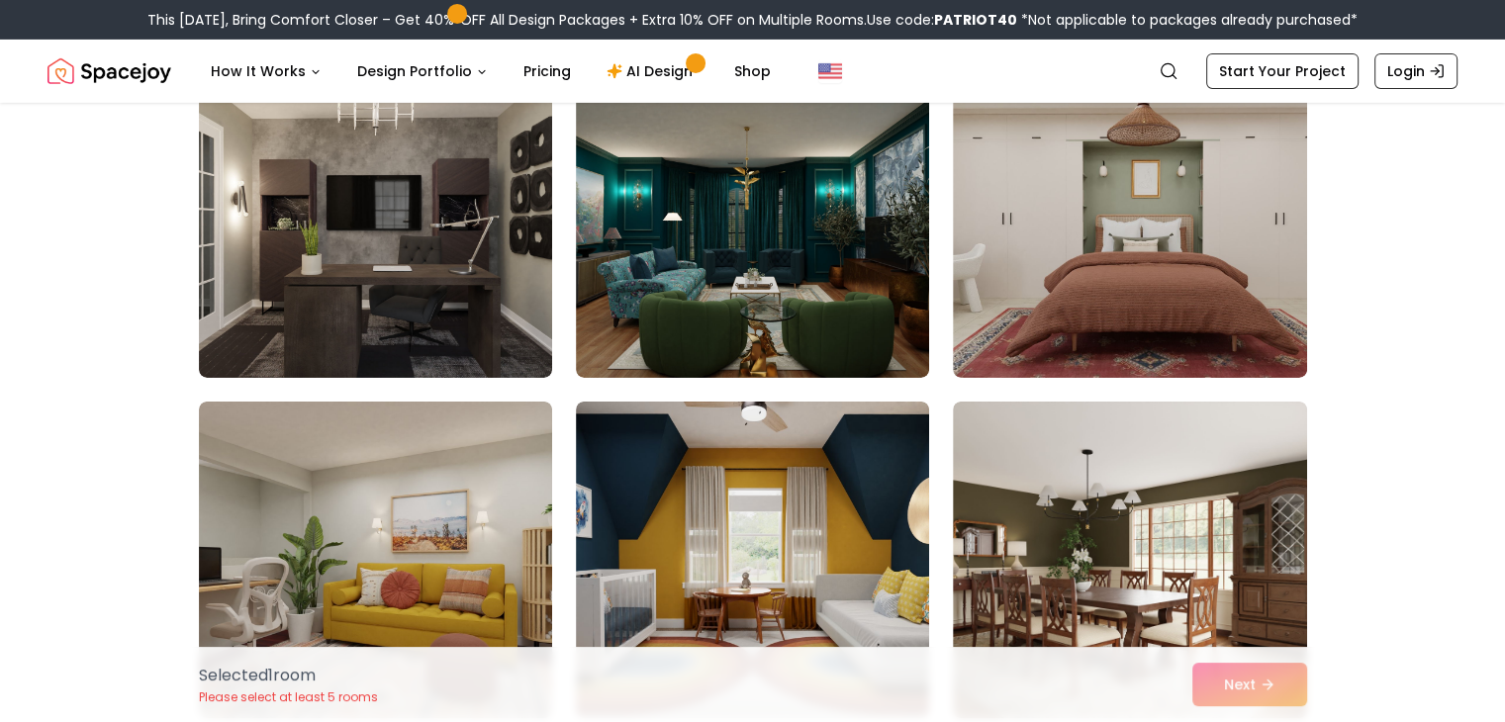
scroll to position [6678, 0]
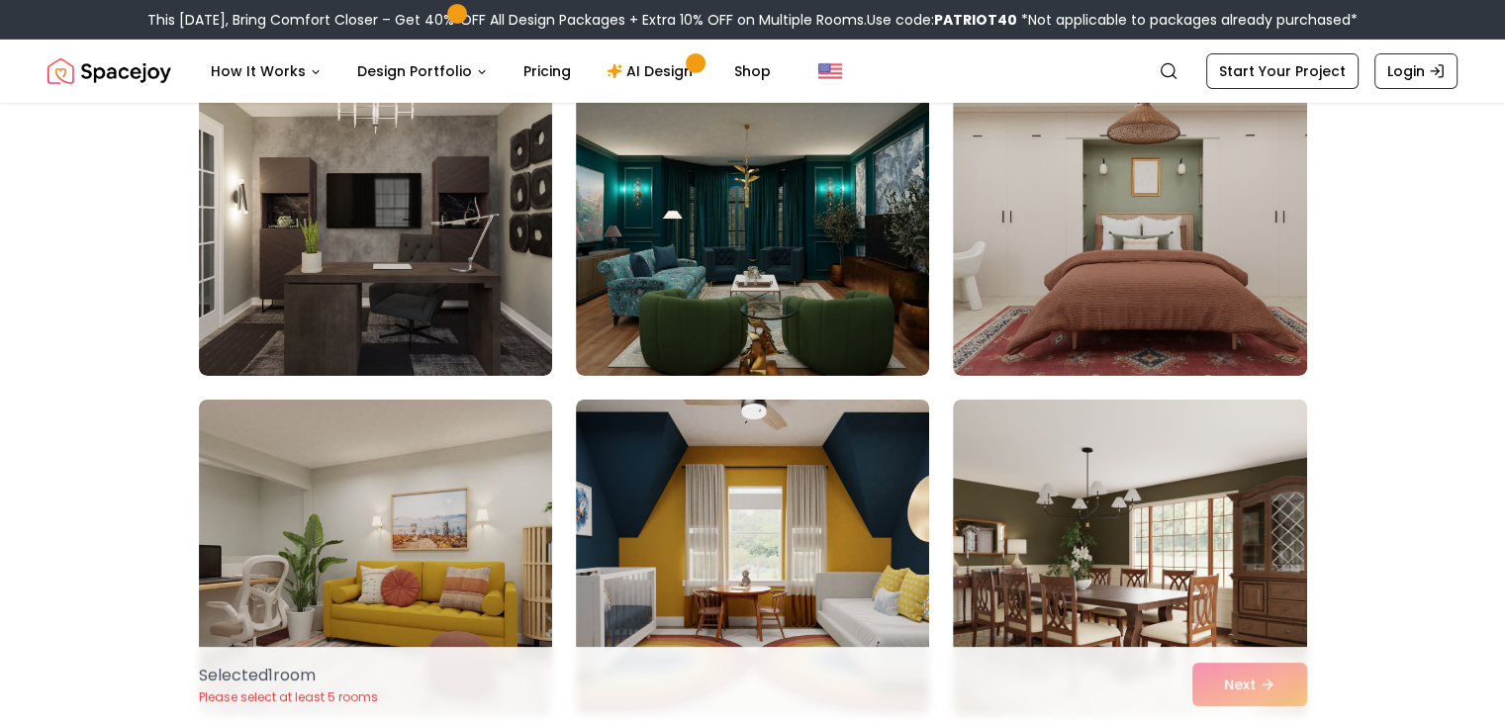
click at [720, 222] on img at bounding box center [752, 217] width 353 height 317
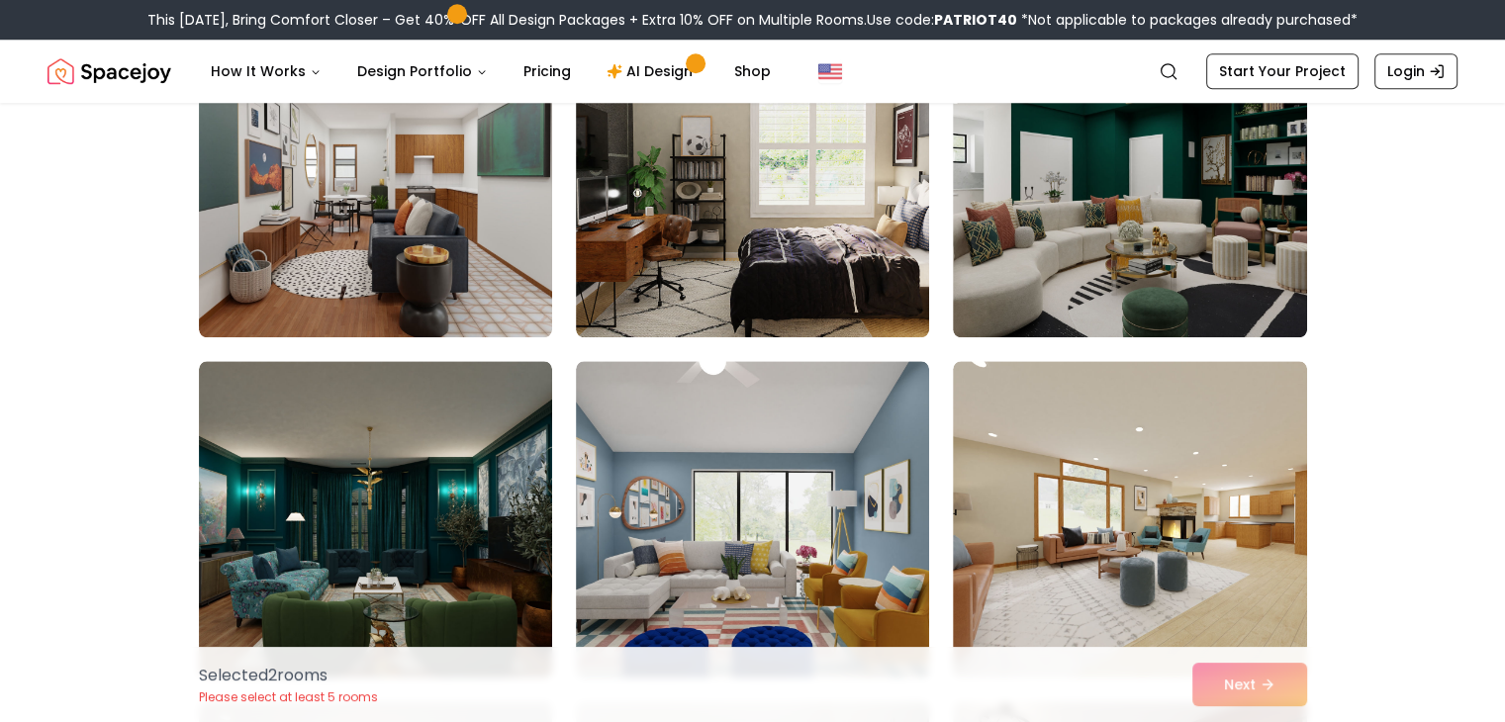
scroll to position [9434, 0]
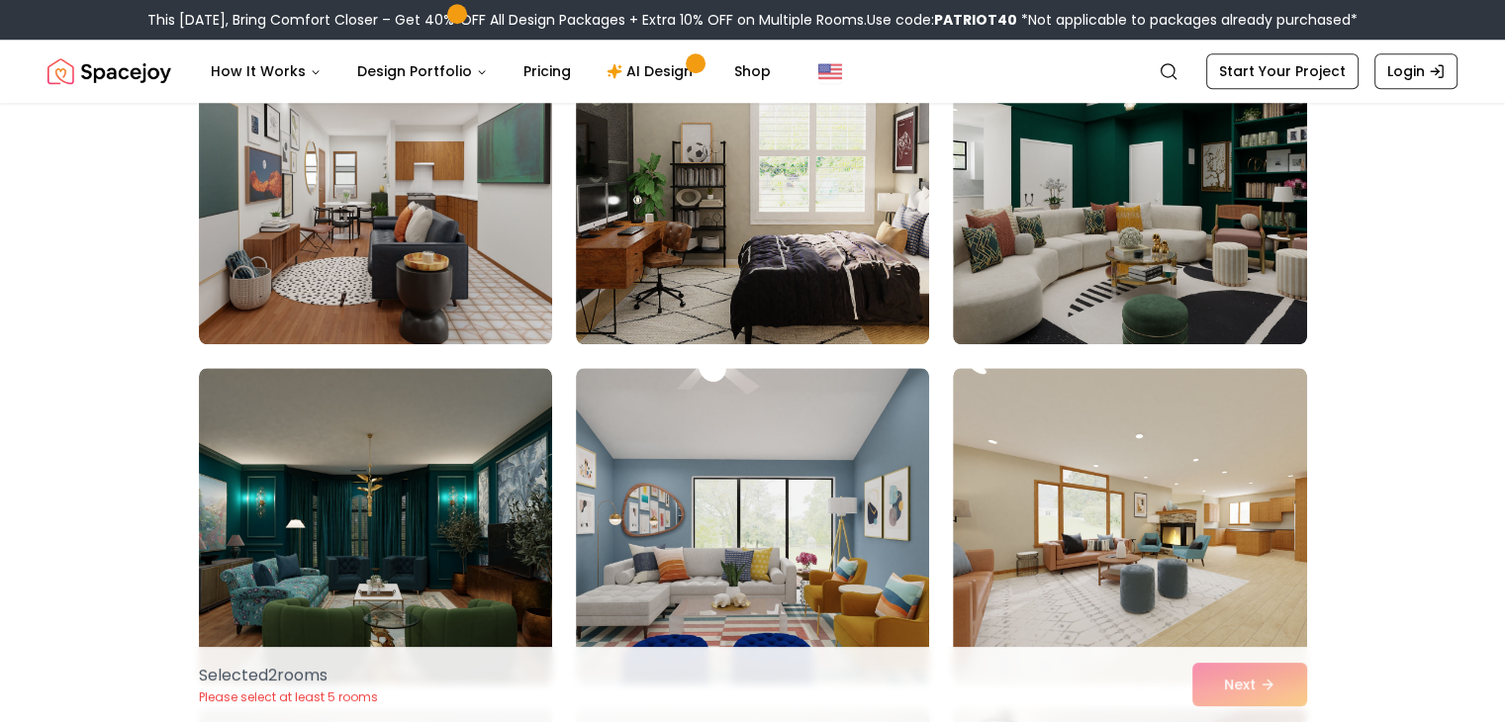
click at [720, 222] on img at bounding box center [752, 186] width 353 height 317
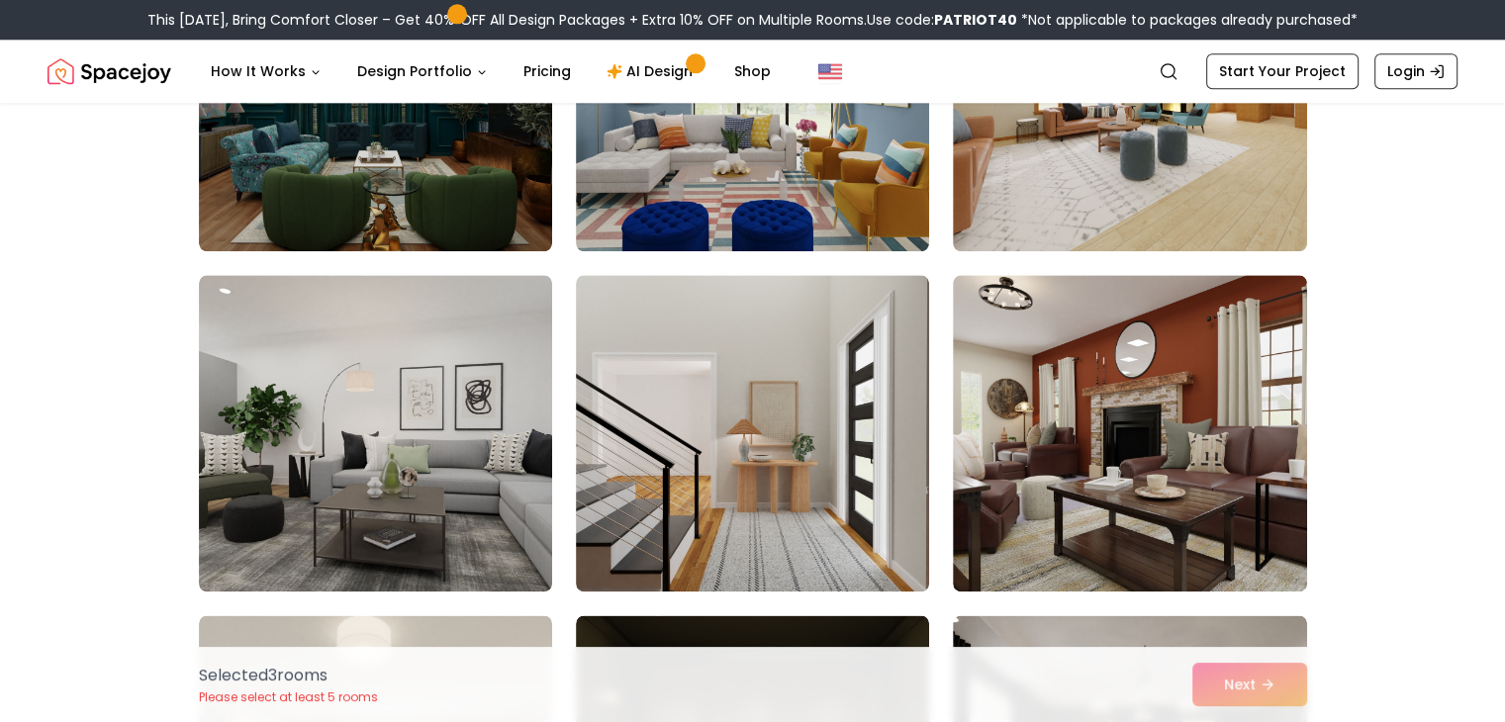
scroll to position [9869, 0]
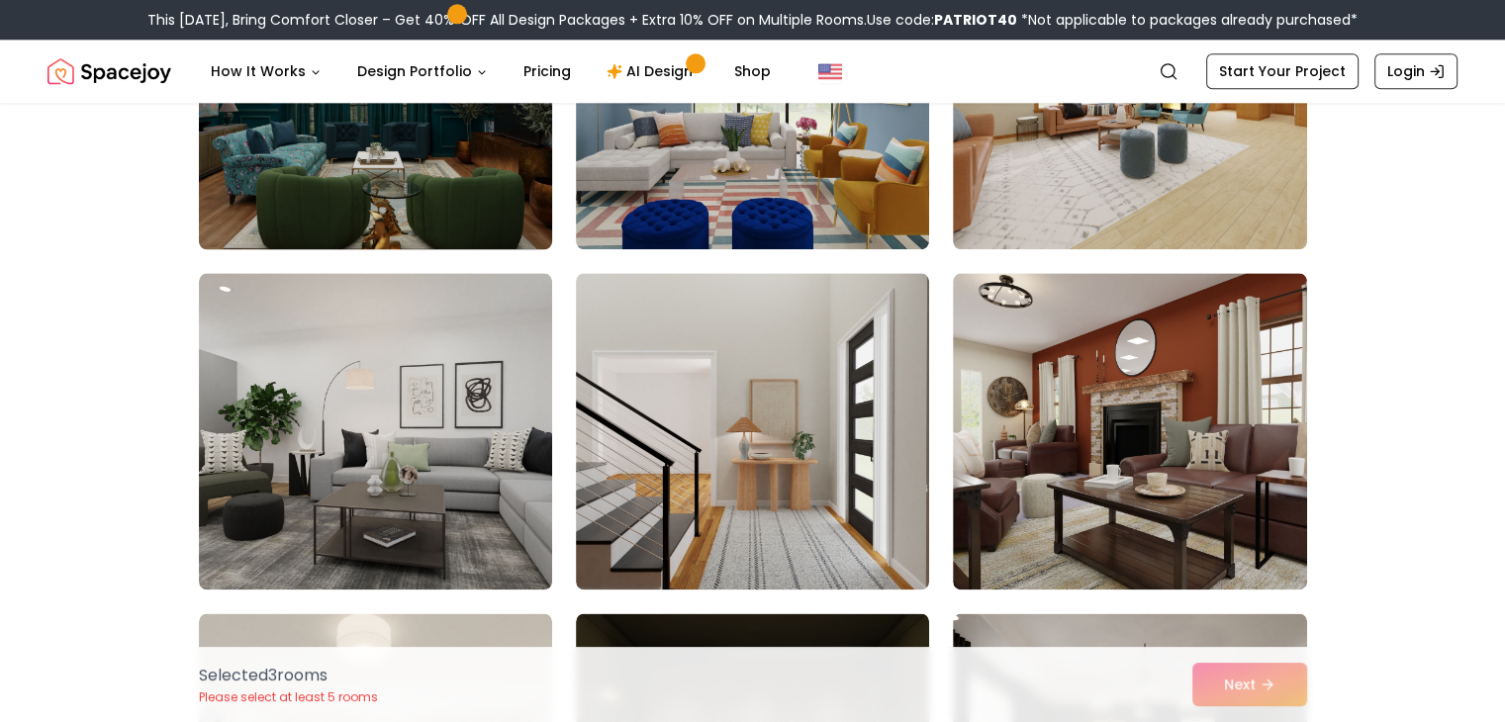
click at [484, 121] on img at bounding box center [375, 91] width 371 height 333
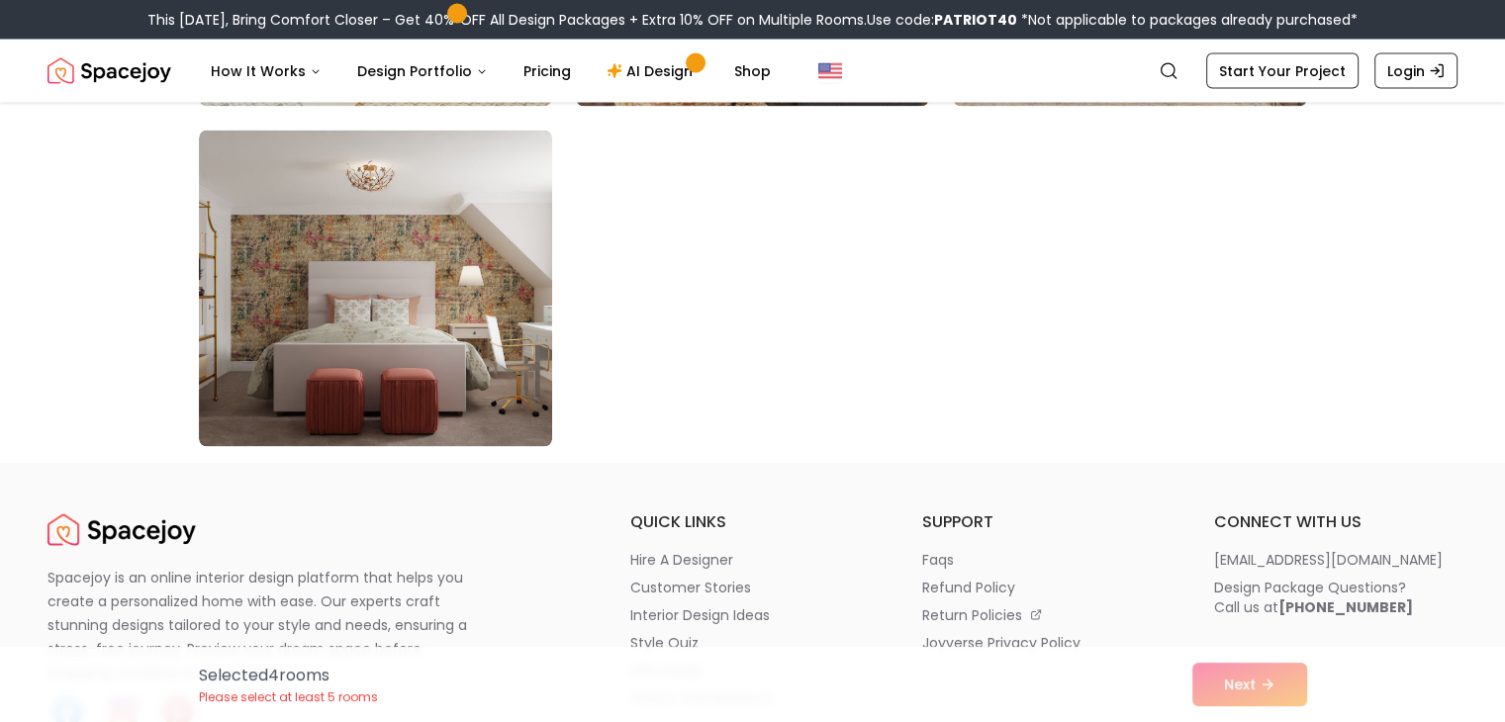
scroll to position [11373, 0]
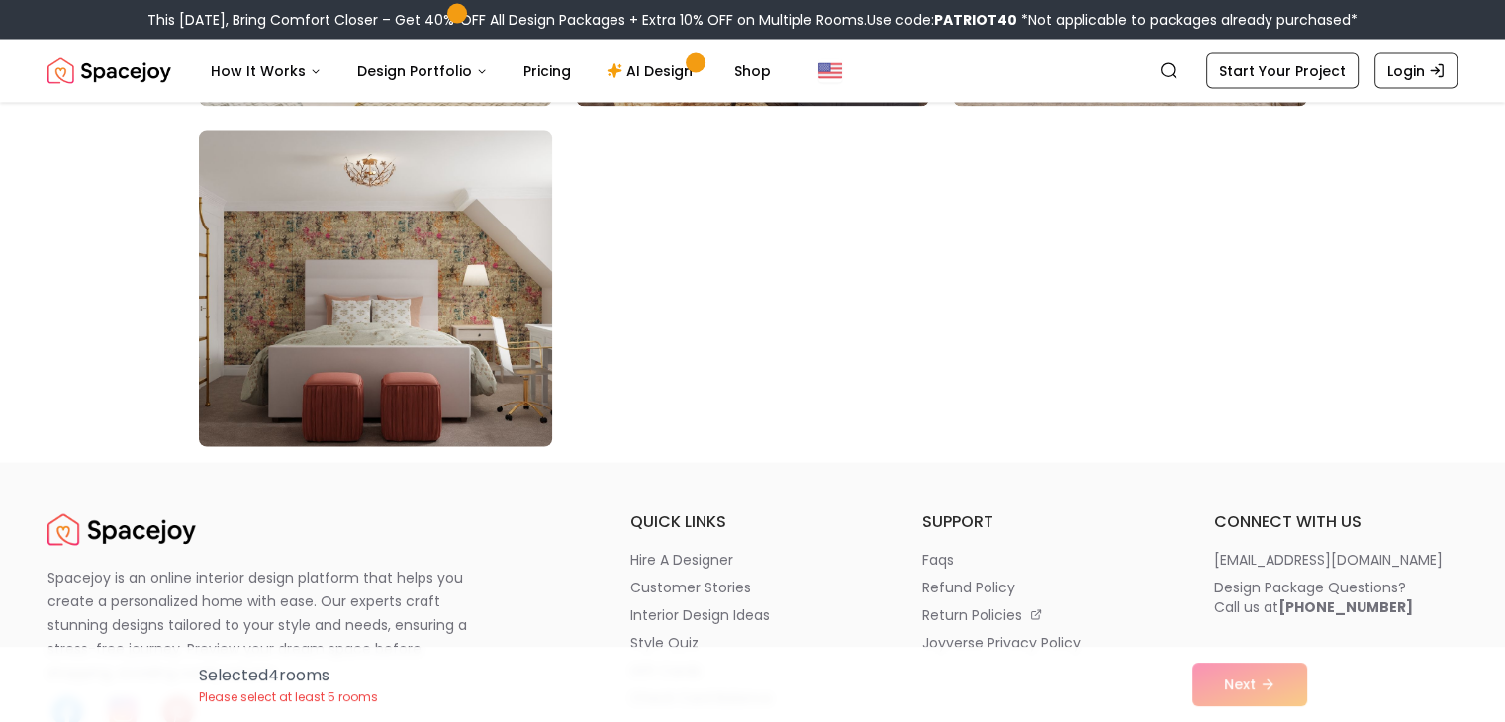
click at [408, 359] on img at bounding box center [375, 289] width 371 height 333
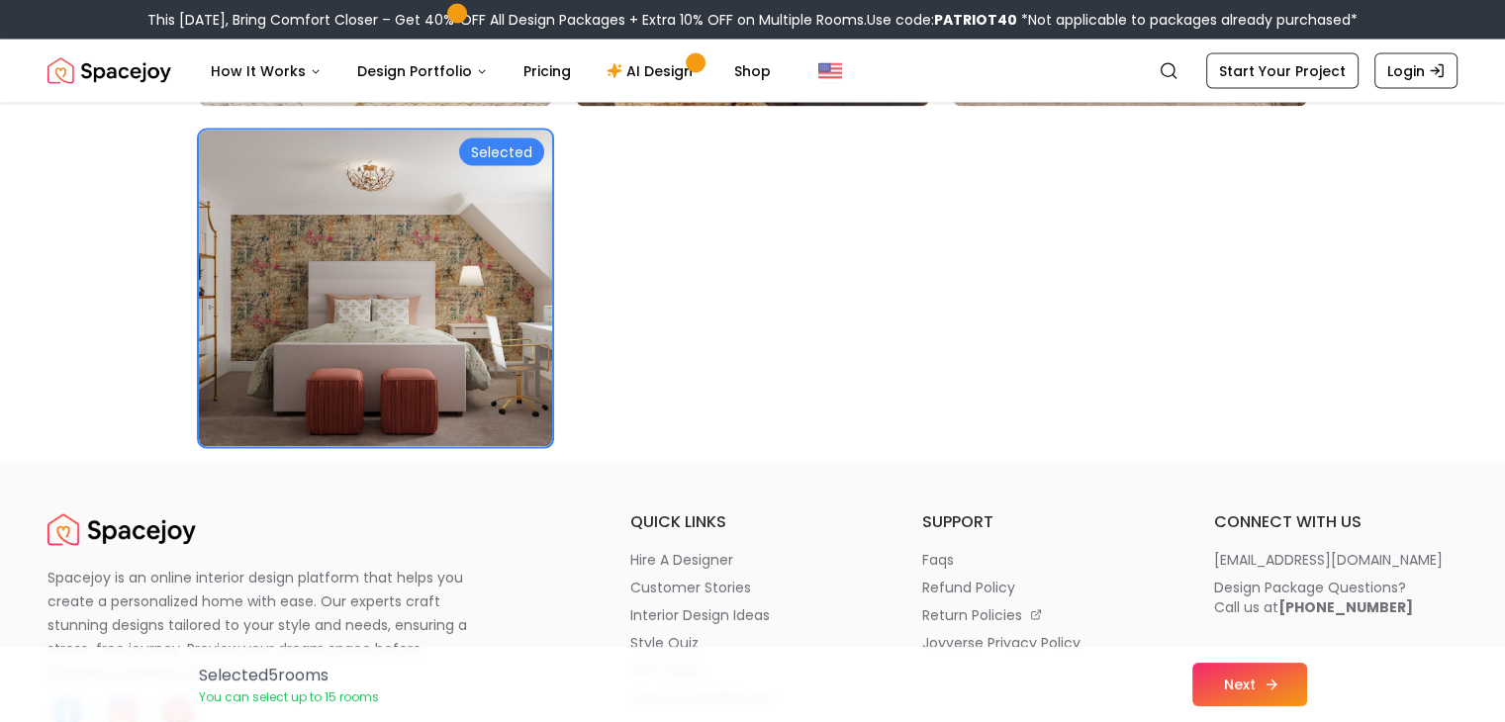
click at [1260, 667] on button "Next" at bounding box center [1250, 685] width 115 height 44
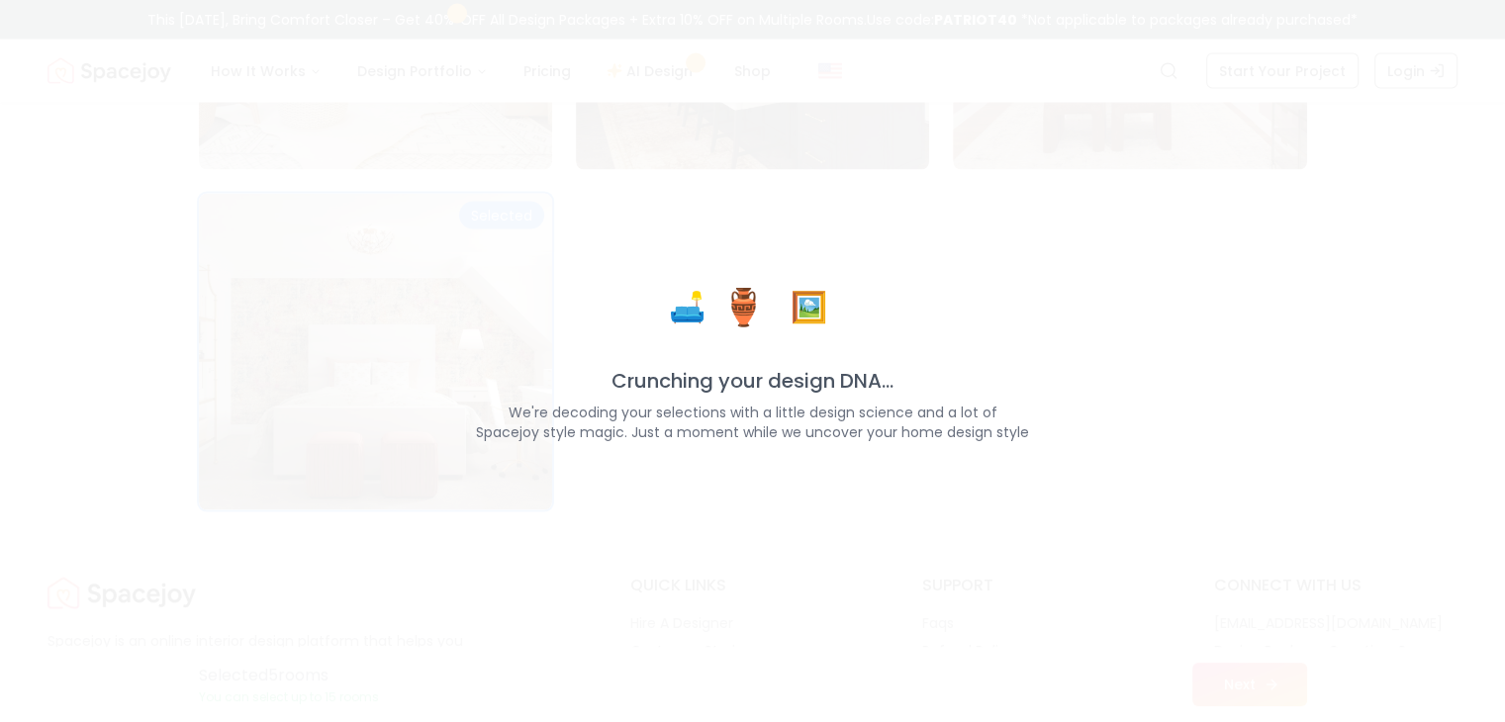
scroll to position [11437, 0]
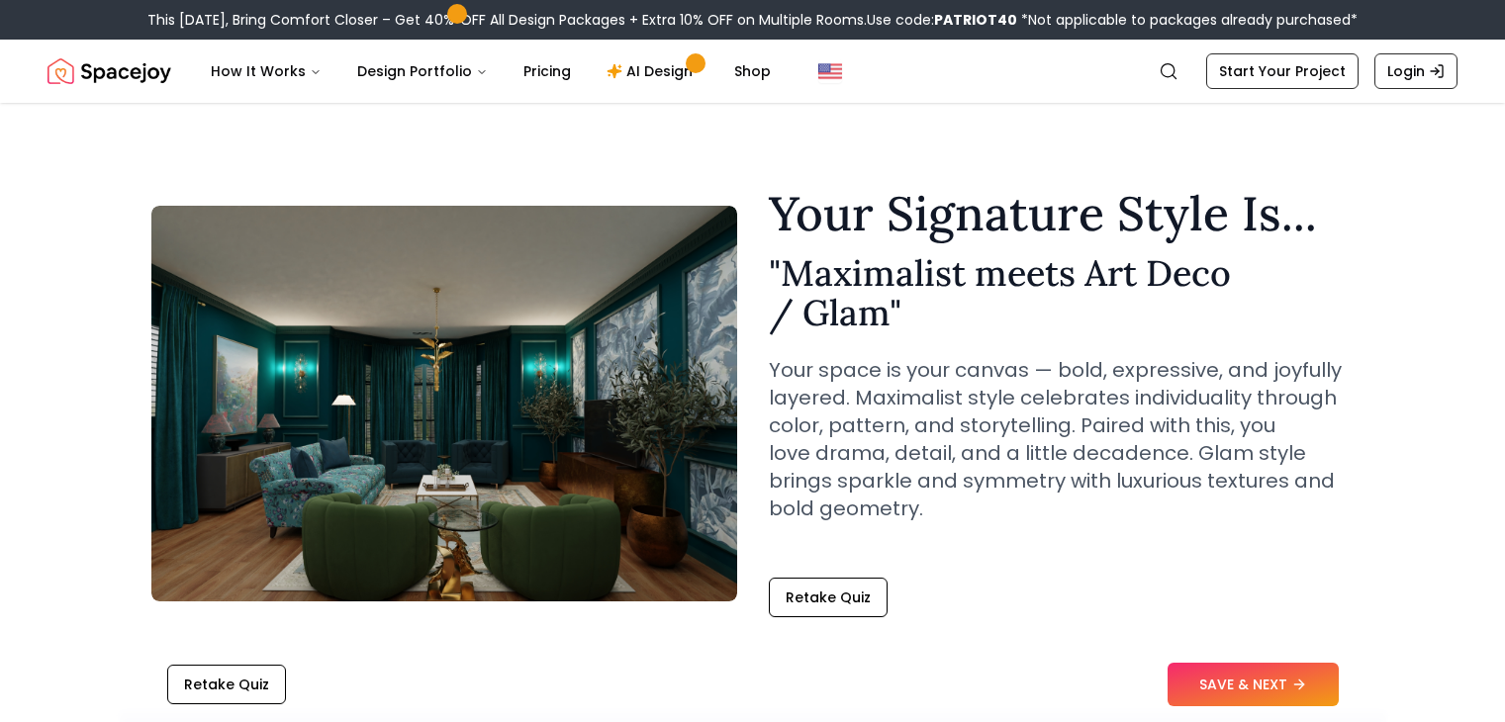
scroll to position [673, 0]
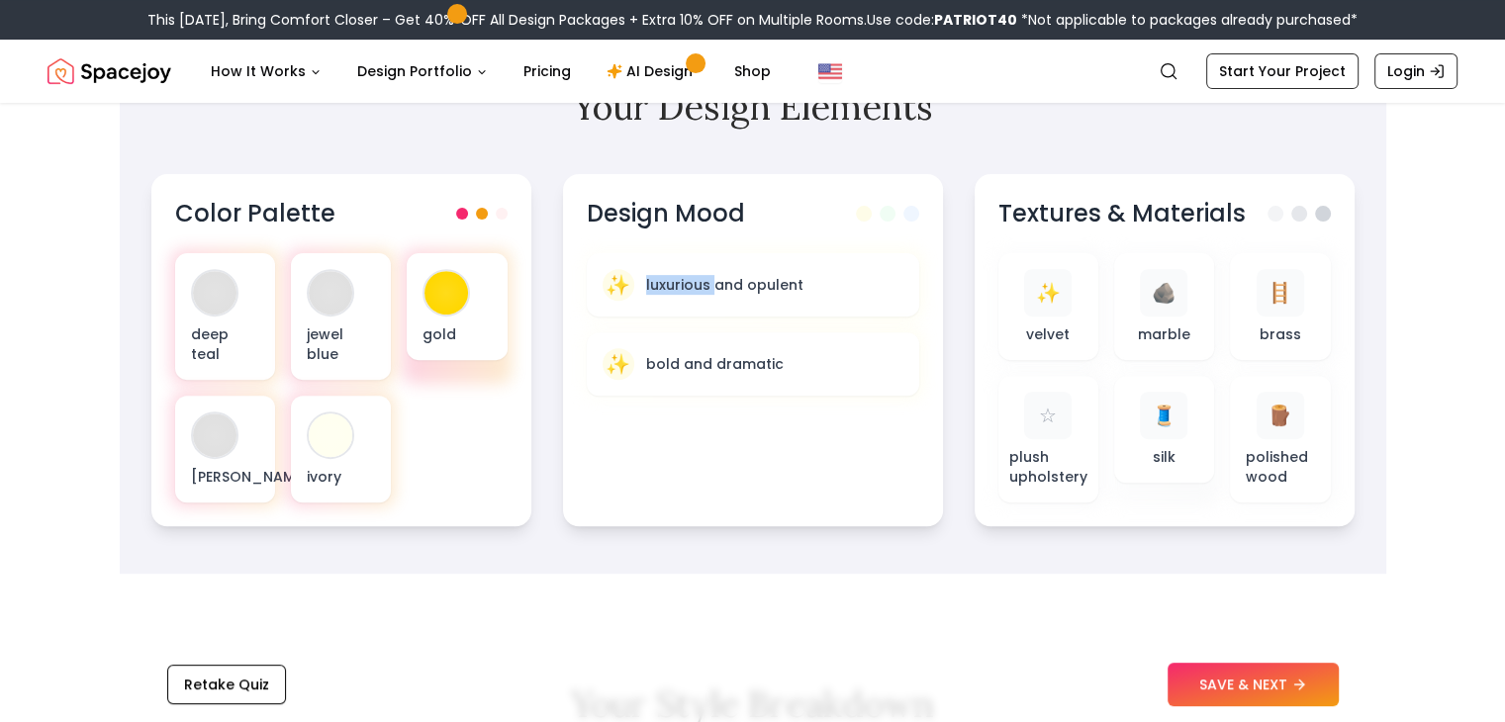
click at [689, 283] on p "luxurious and opulent" at bounding box center [724, 285] width 157 height 20
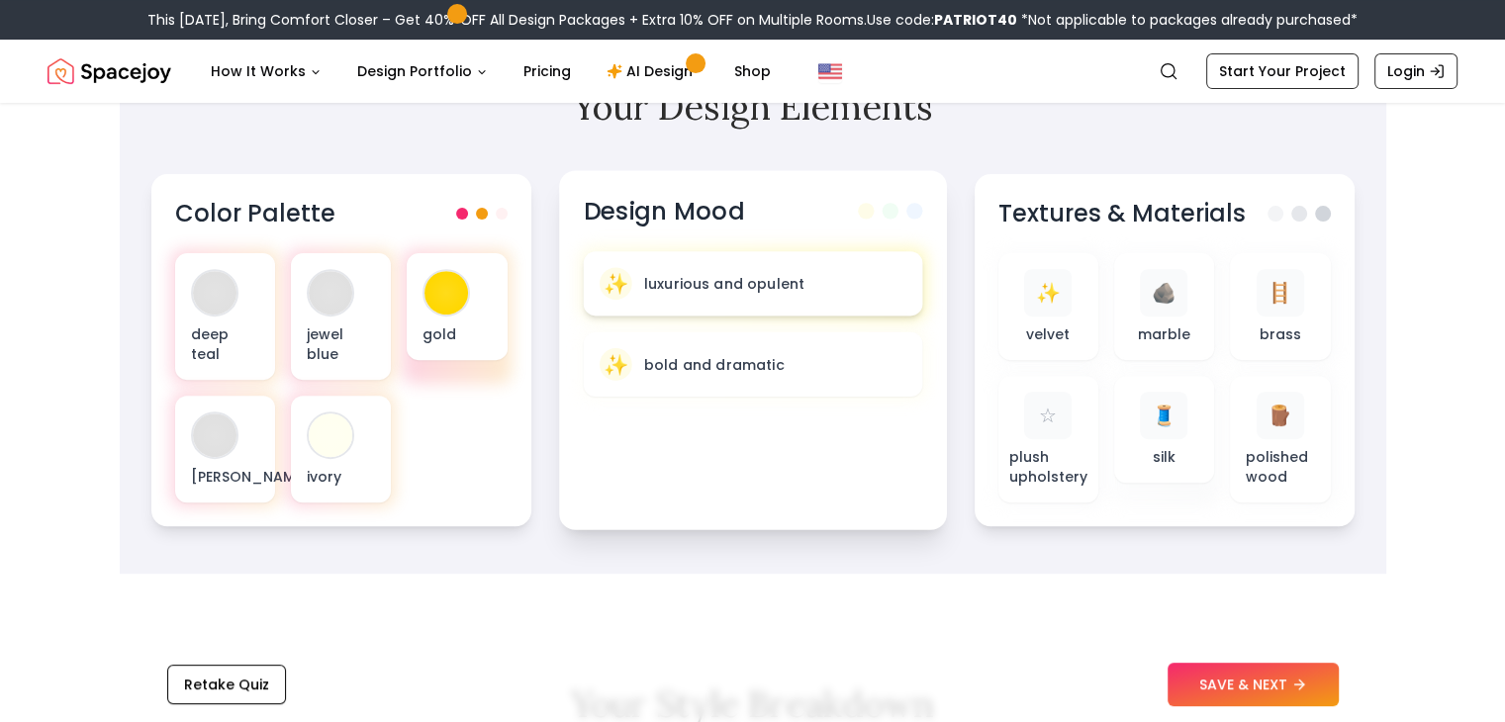
click at [618, 270] on span "✨" at bounding box center [616, 283] width 26 height 29
click at [864, 277] on div "✨ luxurious and opulent" at bounding box center [752, 283] width 307 height 33
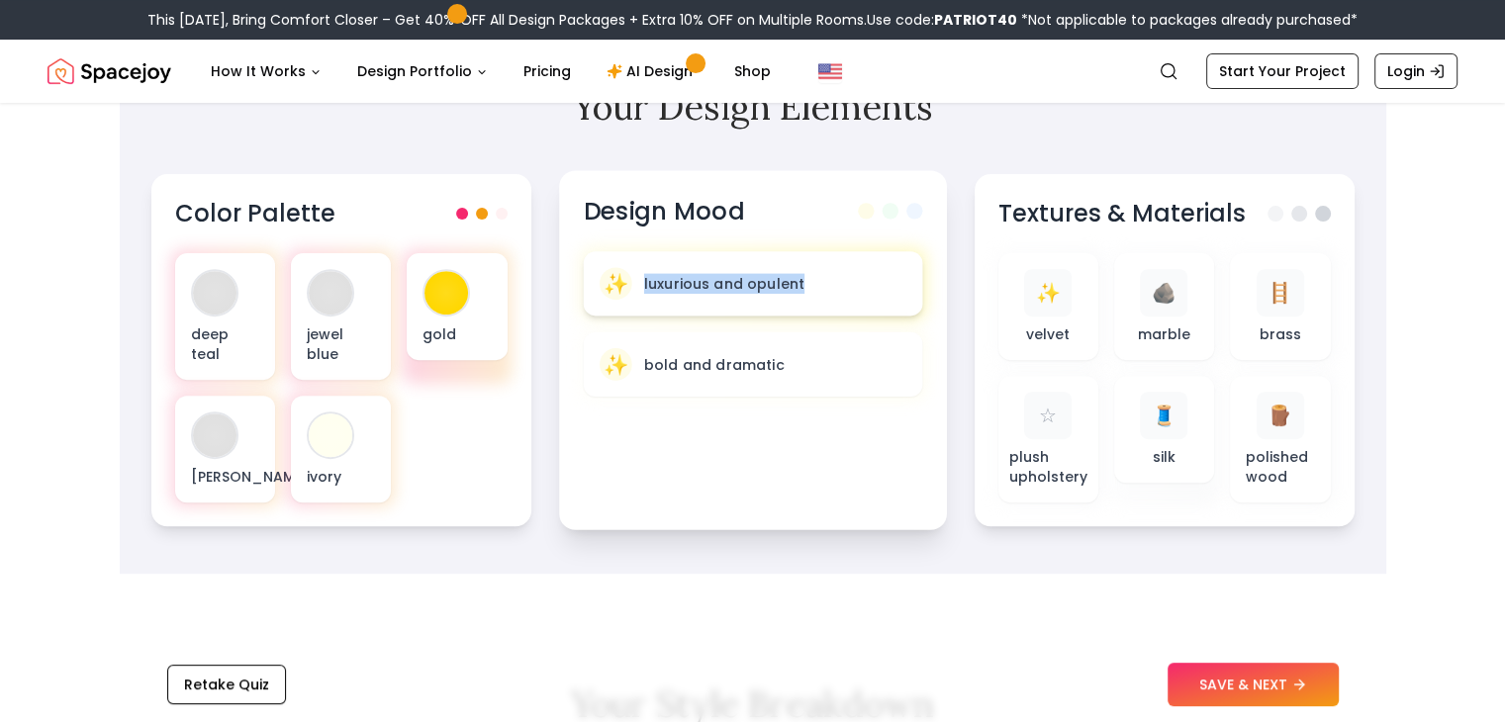
click at [864, 277] on div "✨ luxurious and opulent" at bounding box center [752, 283] width 307 height 33
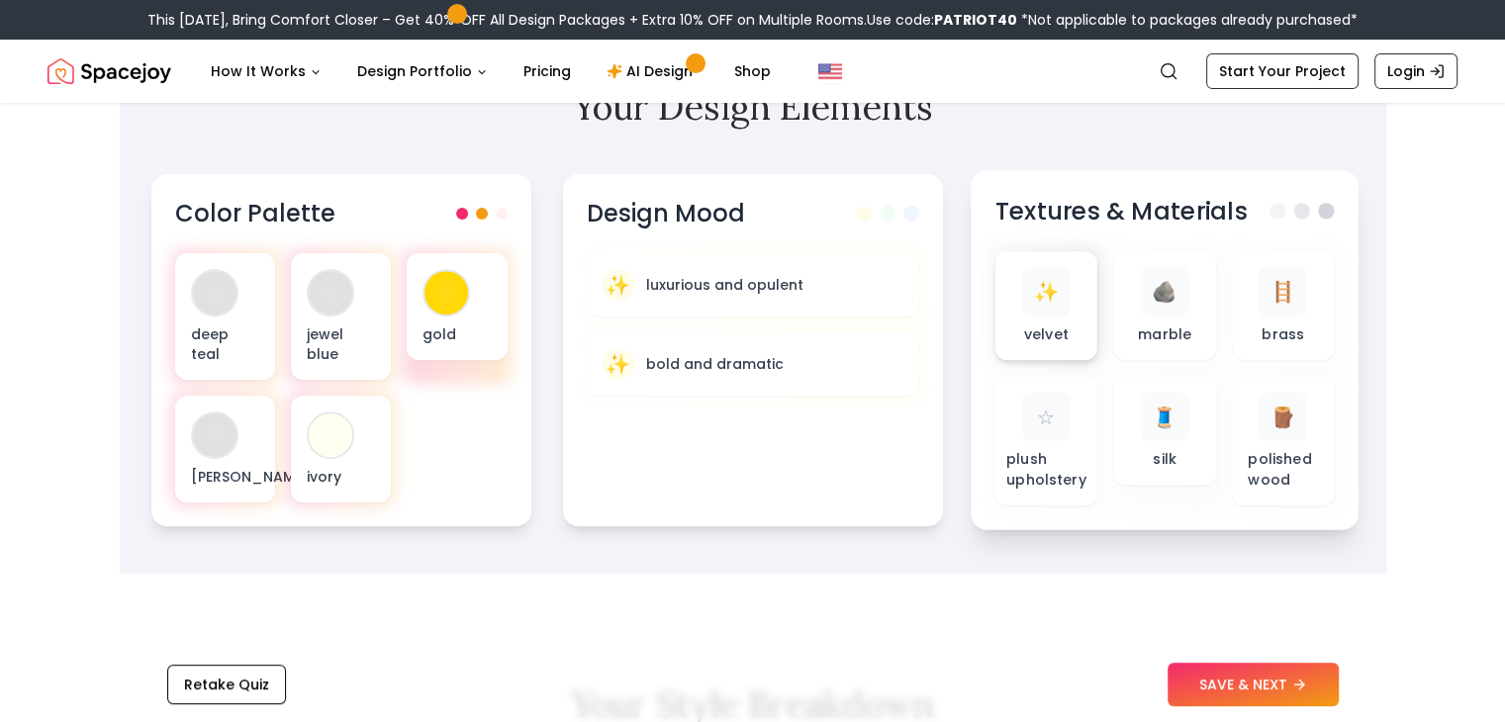
click at [1038, 313] on div "✨" at bounding box center [1045, 291] width 48 height 48
click at [1196, 309] on div "🪨 marble" at bounding box center [1164, 305] width 70 height 77
click at [1301, 690] on icon at bounding box center [1303, 685] width 16 height 16
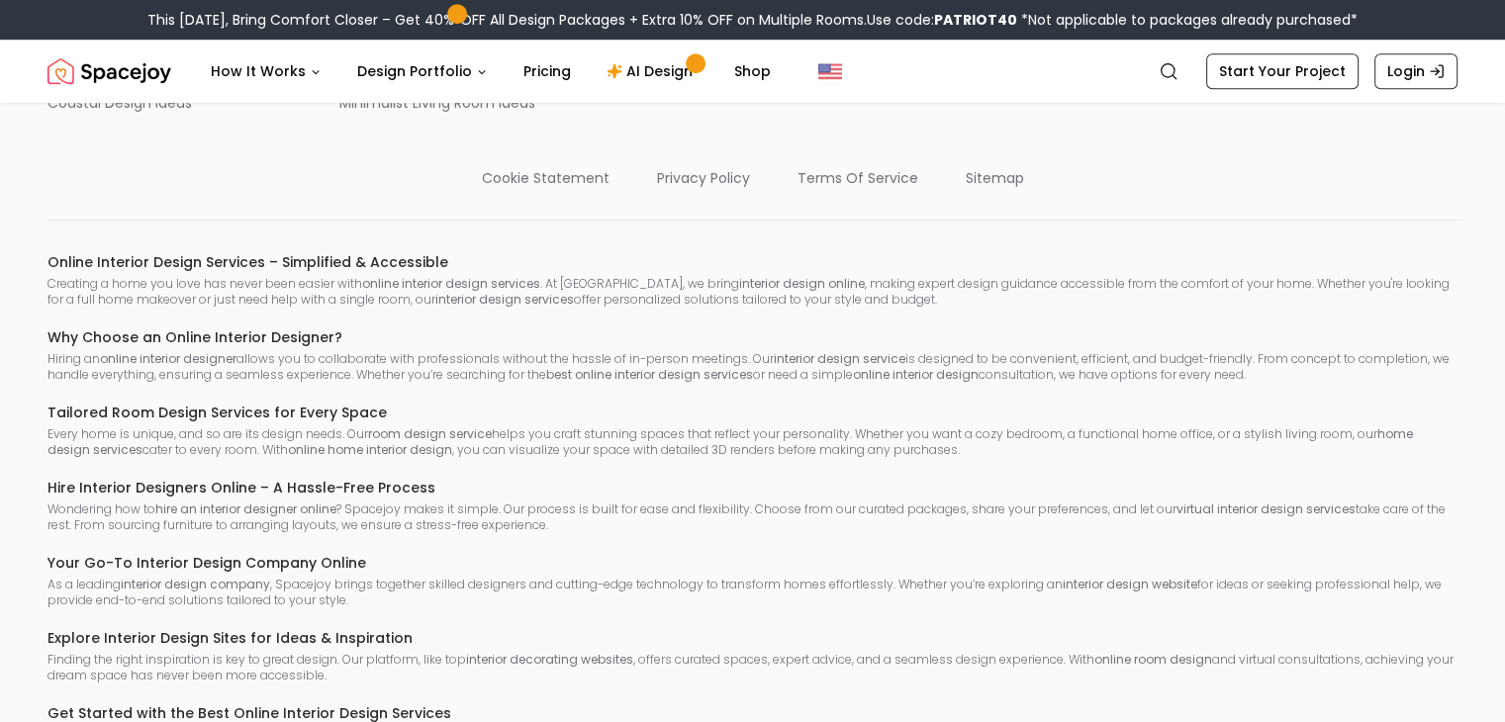
scroll to position [1664, 0]
